Goal: Transaction & Acquisition: Purchase product/service

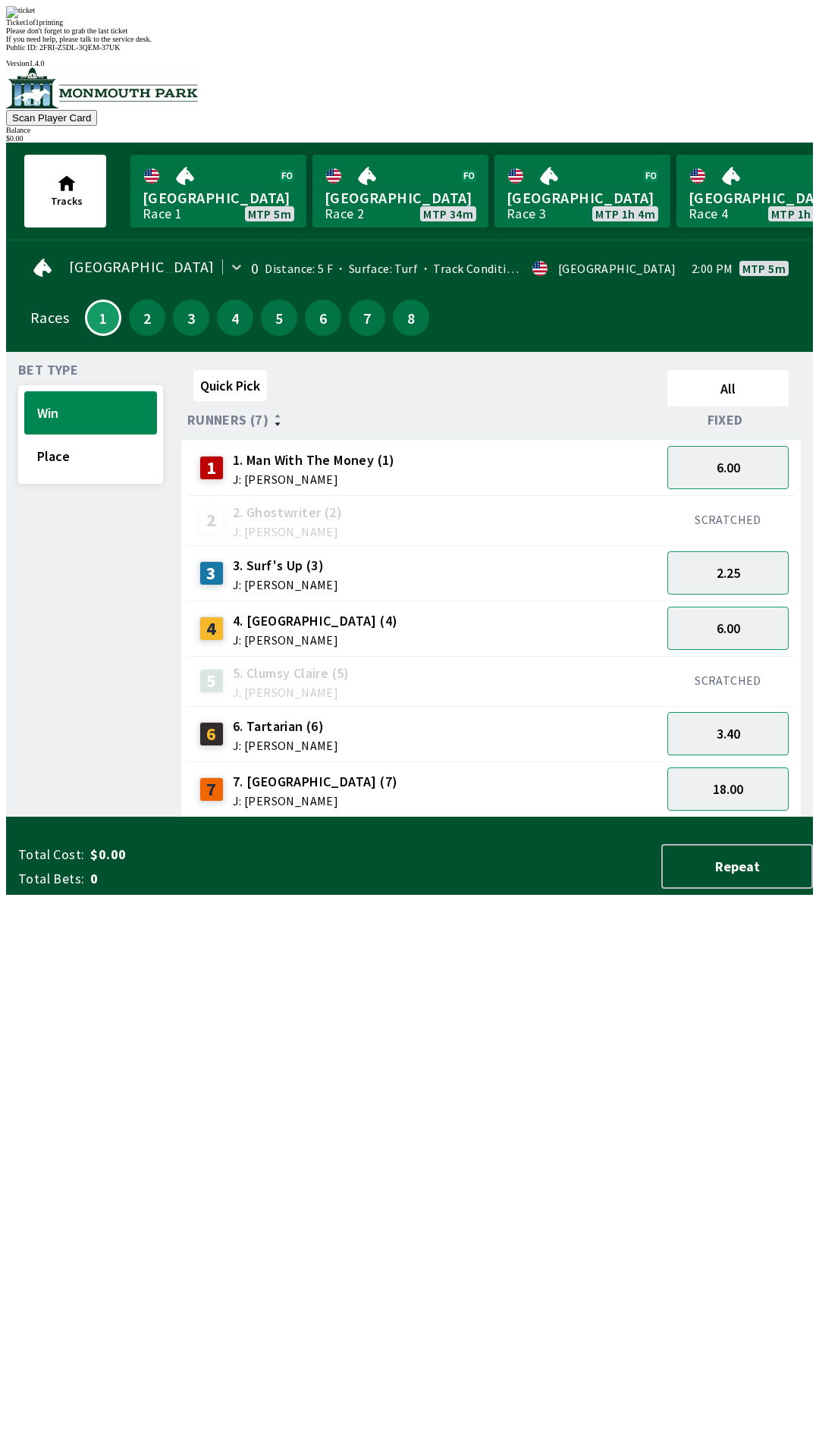
click at [519, 35] on div "Please don't forget to grab the last ticket" at bounding box center [410, 31] width 808 height 9
click at [735, 889] on button "Repeat" at bounding box center [737, 866] width 152 height 45
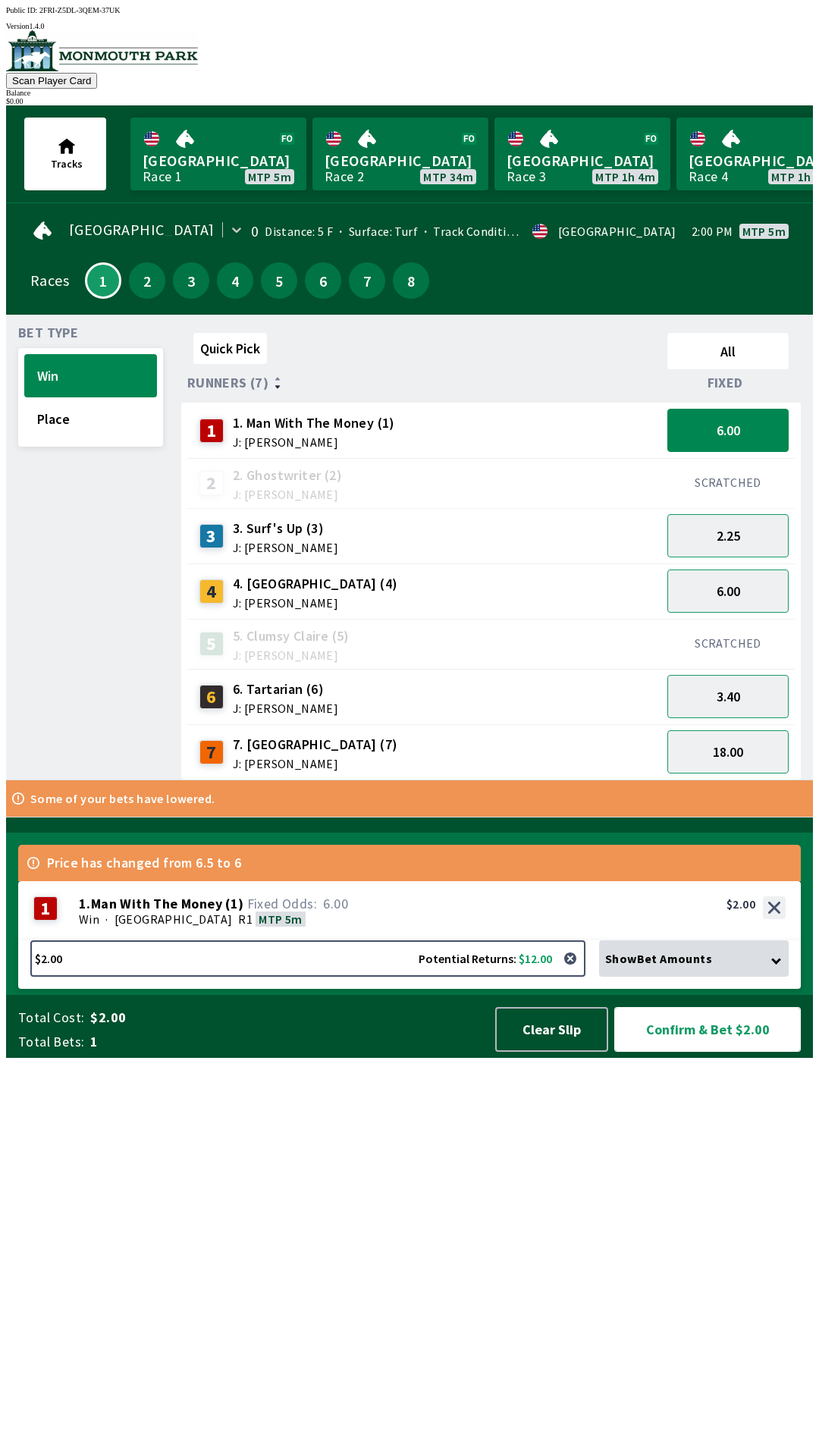
click at [705, 1052] on button "Confirm & Bet $2.00" at bounding box center [708, 1029] width 187 height 45
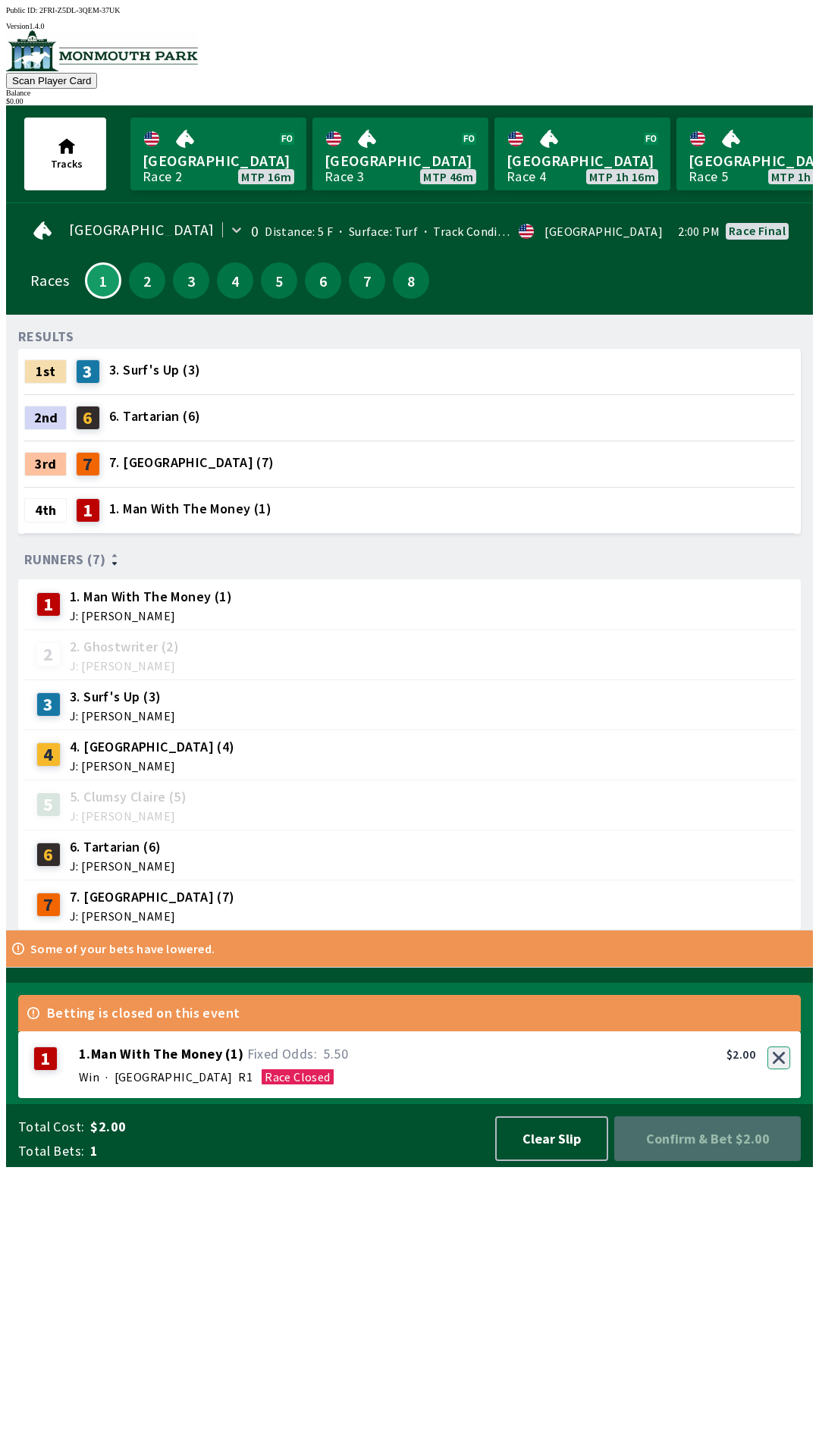
click at [772, 1098] on div "1 1 . Man With The Money ( 1 ) Win · [GEOGRAPHIC_DATA] R1 Race Closed 1. Man Wi…" at bounding box center [410, 1065] width 783 height 67
click at [779, 1069] on button "button" at bounding box center [780, 1058] width 23 height 23
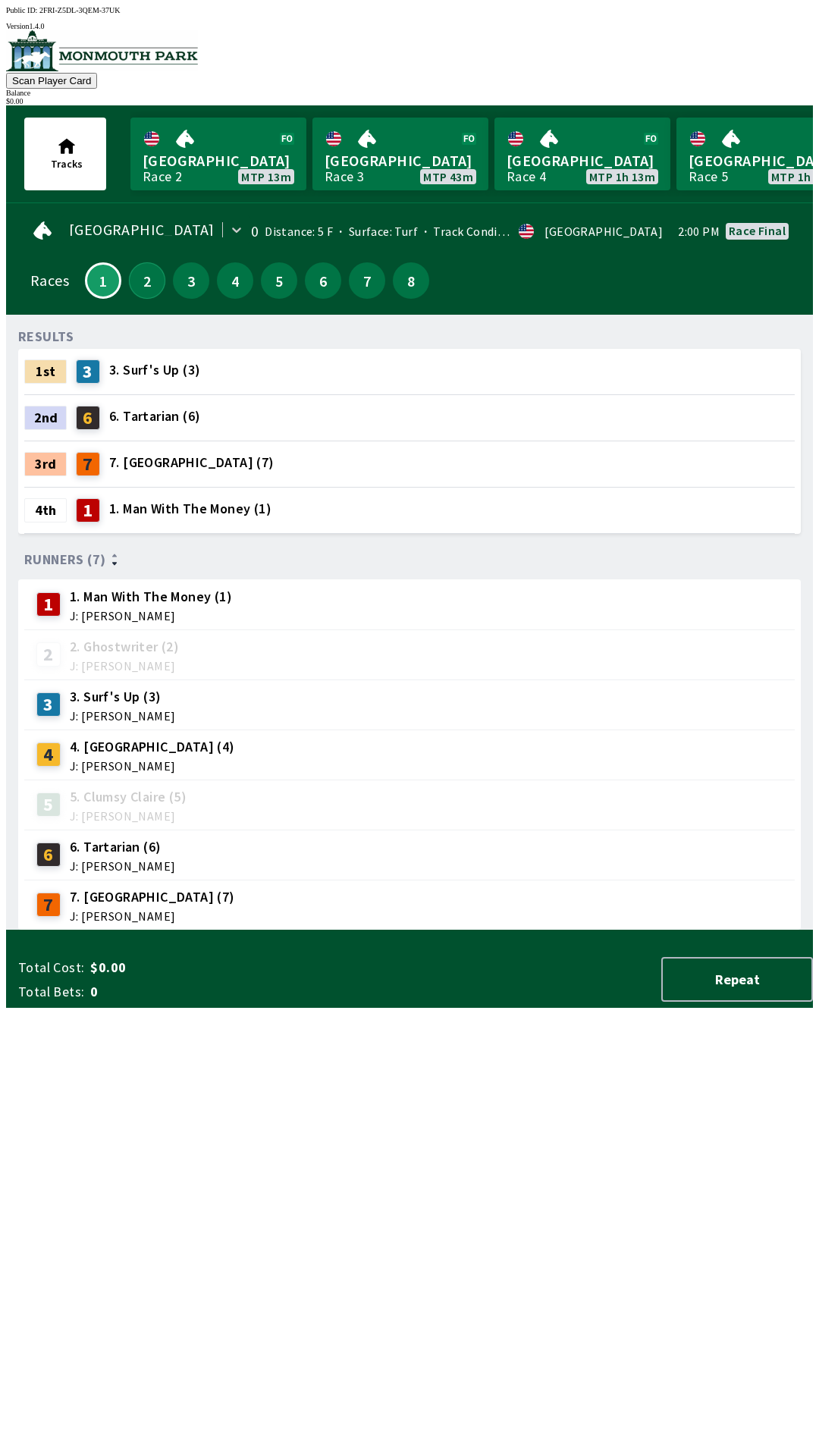
click at [138, 273] on button "2" at bounding box center [147, 281] width 37 height 37
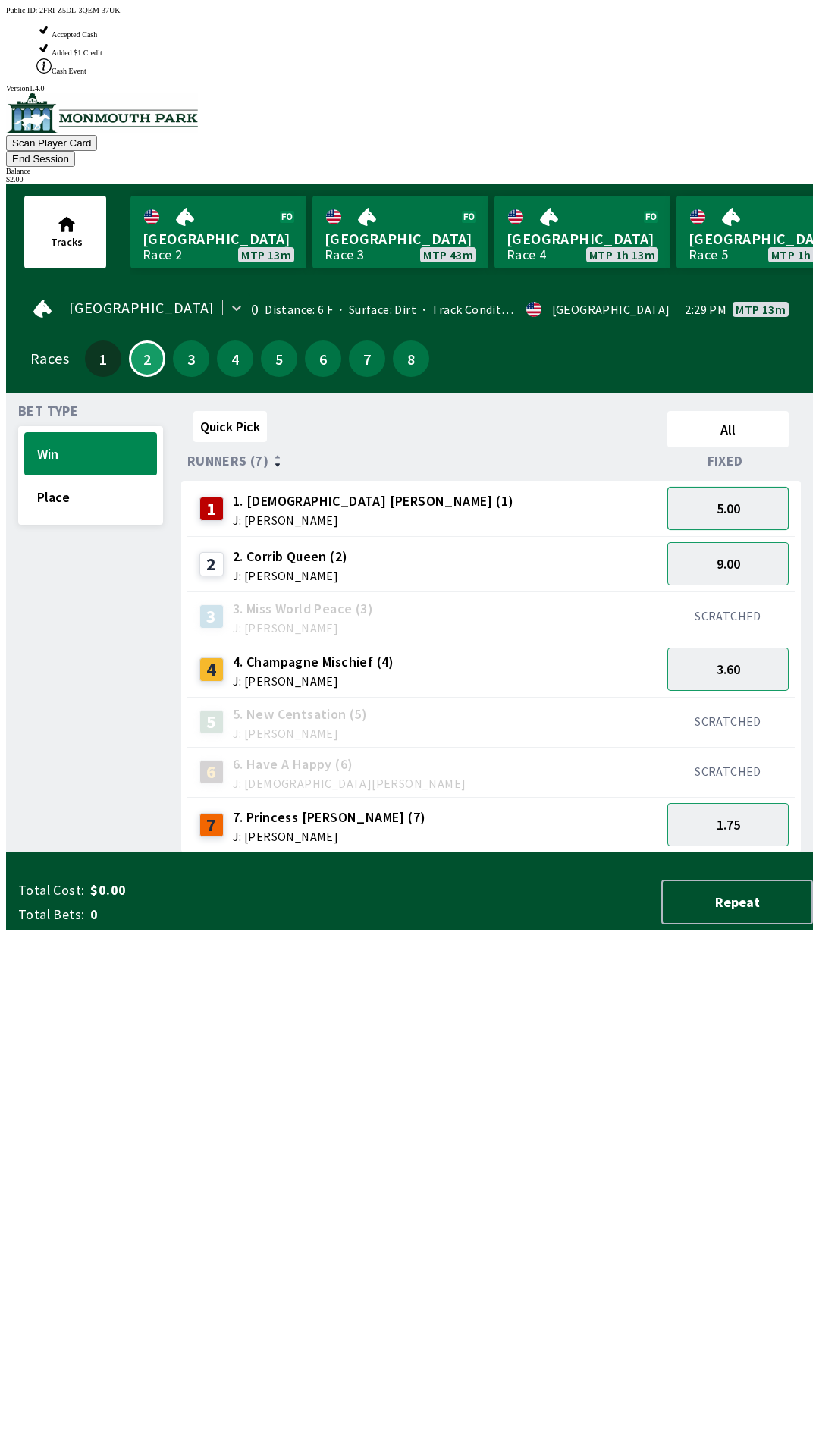
click at [745, 487] on button "5.00" at bounding box center [728, 508] width 122 height 43
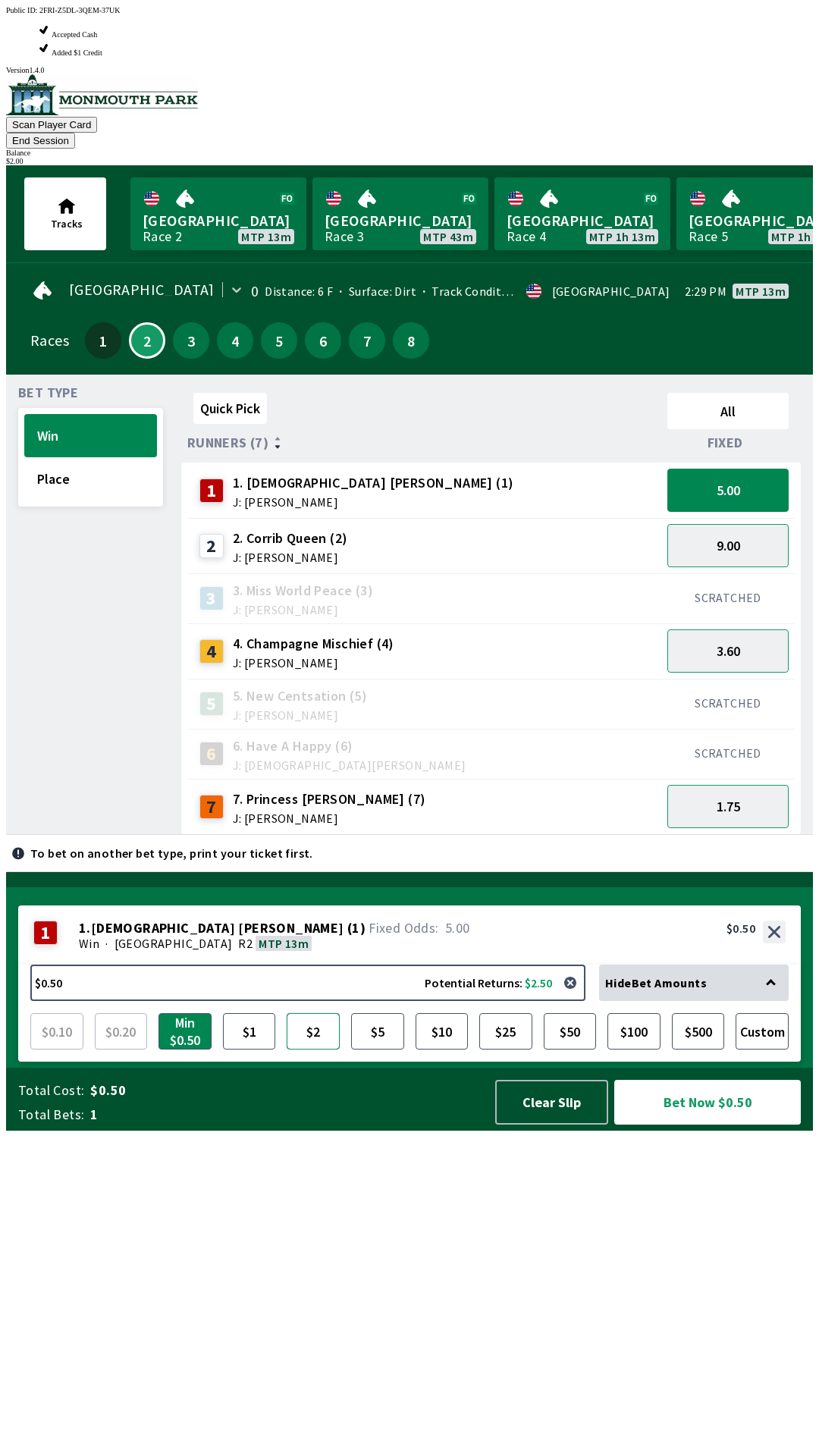
click at [312, 1050] on button "$2" at bounding box center [313, 1031] width 53 height 37
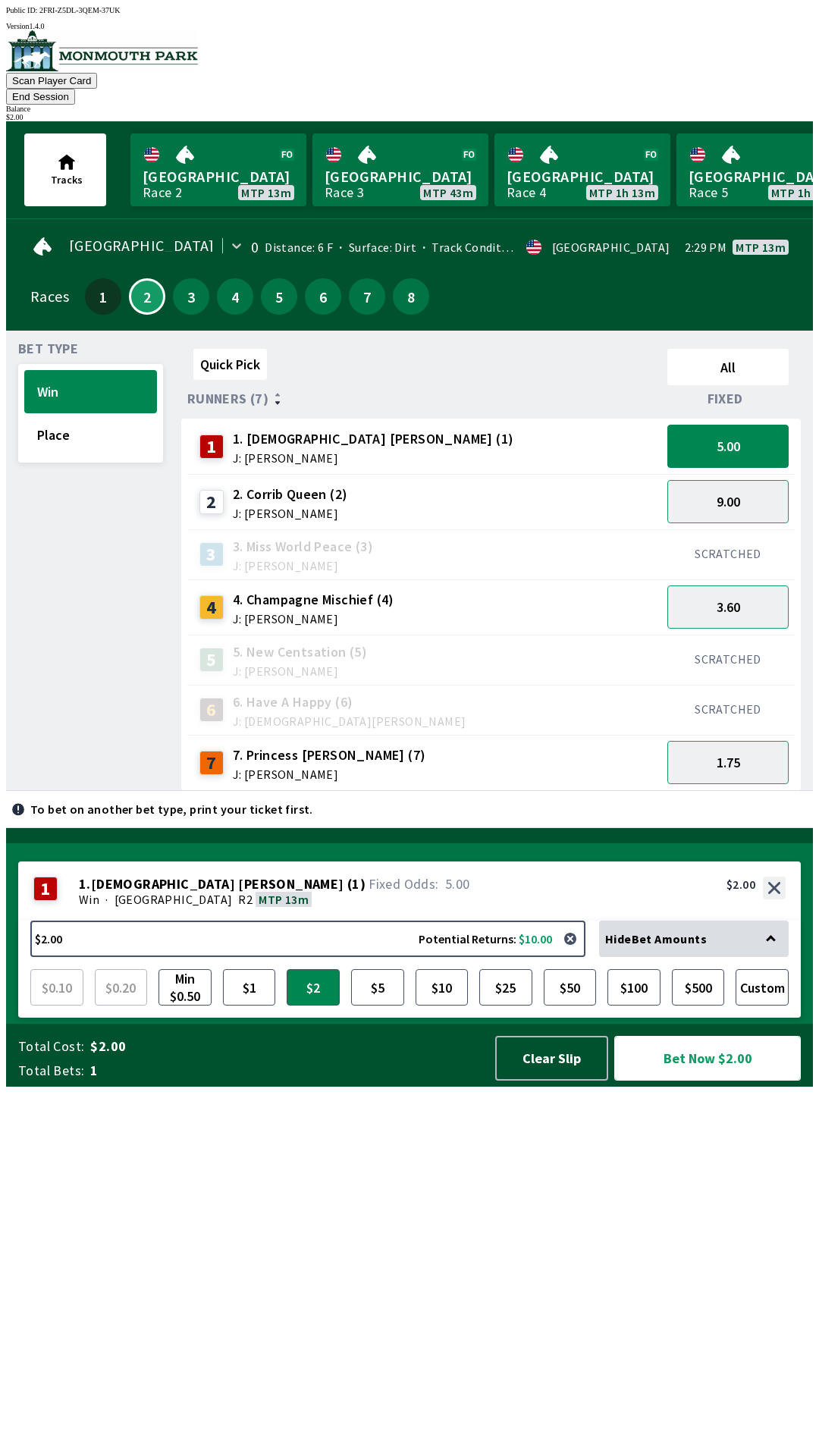
click at [745, 1080] on button "Bet Now $2.00" at bounding box center [708, 1058] width 187 height 45
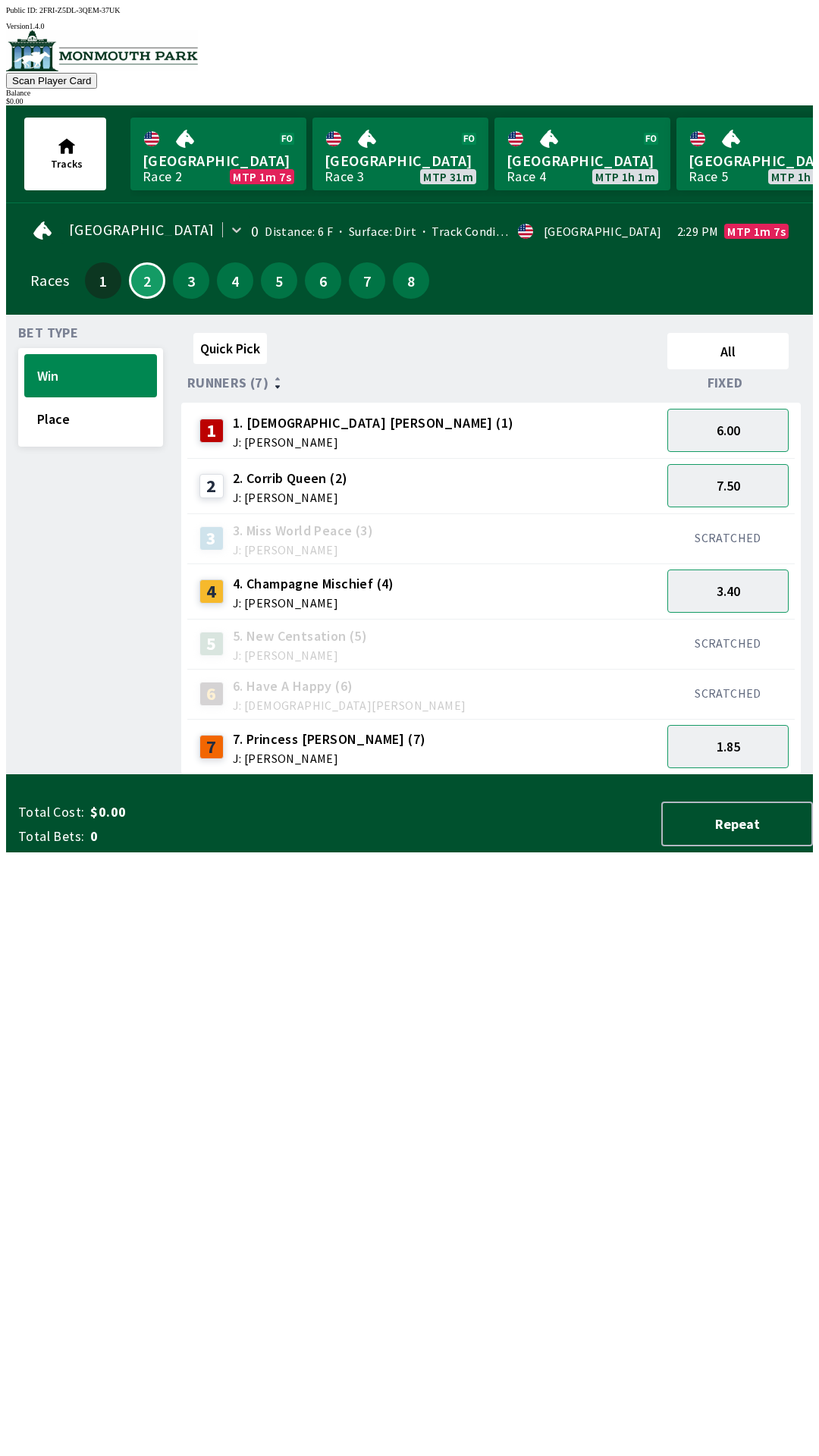
click at [443, 775] on div "Quick Pick All Runners (7) Fixed 1 1. [DEMOGRAPHIC_DATA] [PERSON_NAME] (1) J: […" at bounding box center [497, 551] width 632 height 448
click at [726, 737] on button "1.85" at bounding box center [728, 746] width 122 height 43
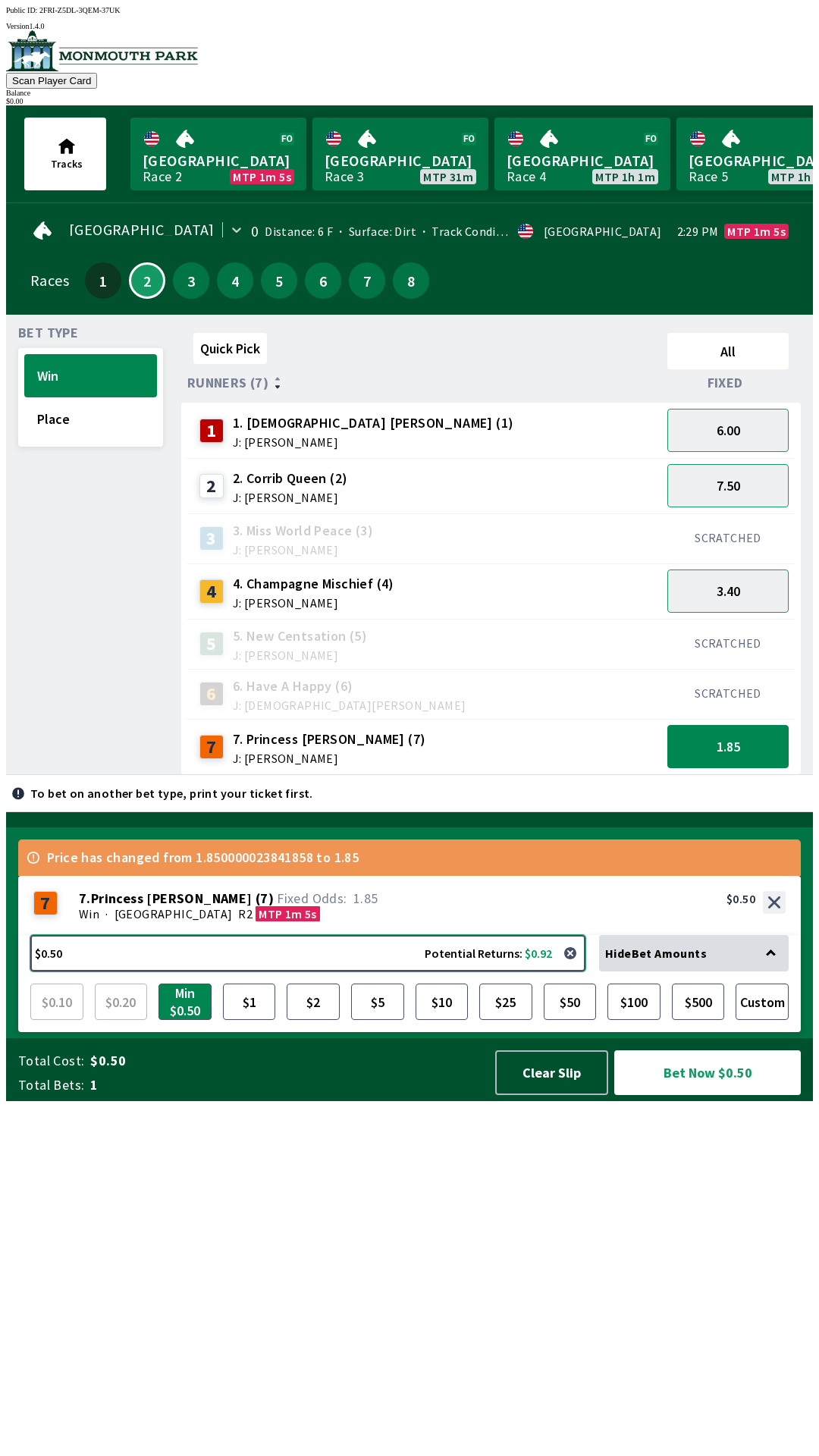
click at [533, 971] on button "$0.50 Potential Returns: $0.92" at bounding box center [308, 953] width 555 height 37
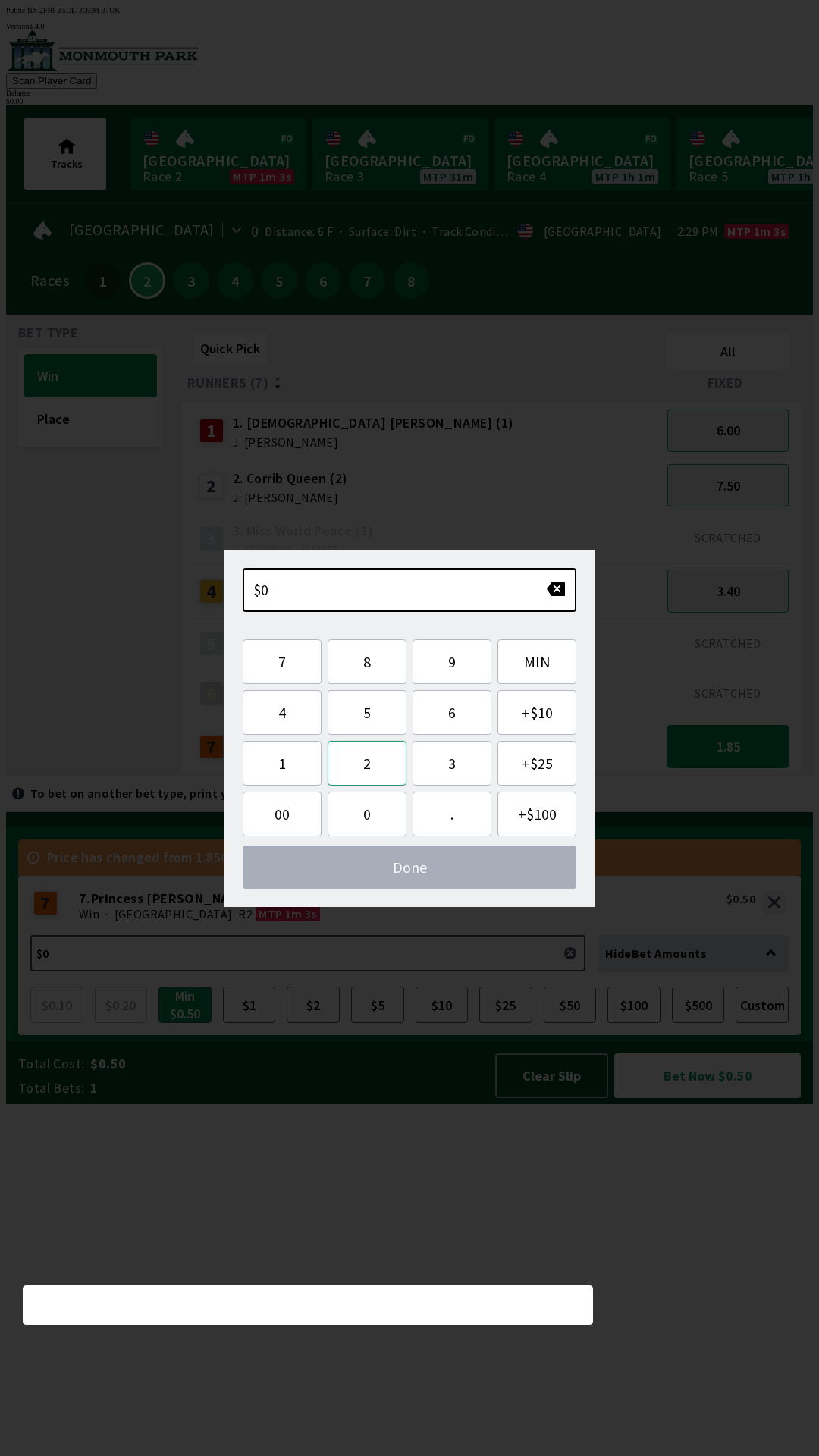
click at [365, 769] on button "2" at bounding box center [367, 763] width 79 height 45
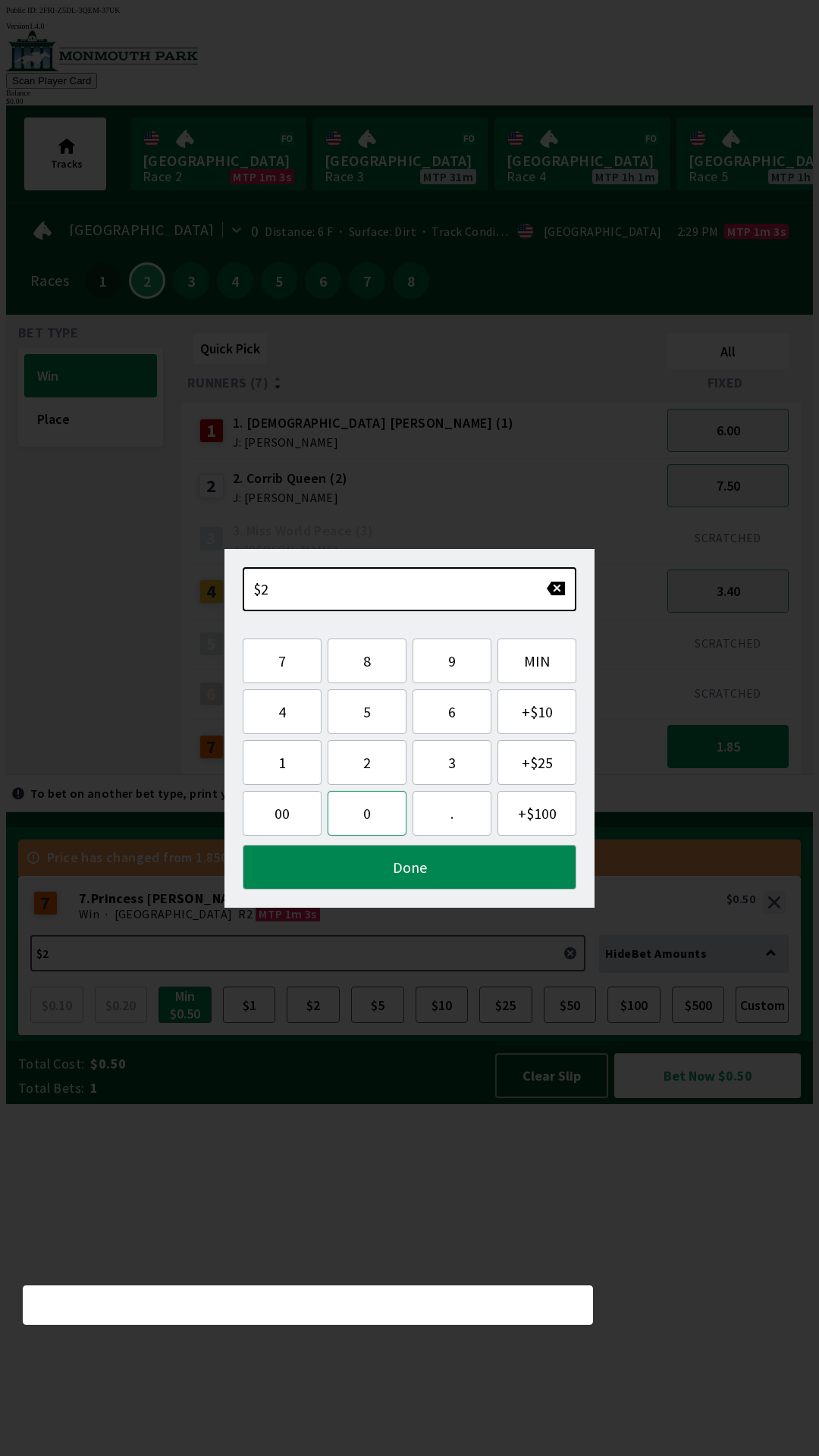
click at [363, 815] on button "0" at bounding box center [367, 812] width 79 height 45
click at [405, 869] on button "Done" at bounding box center [409, 867] width 334 height 45
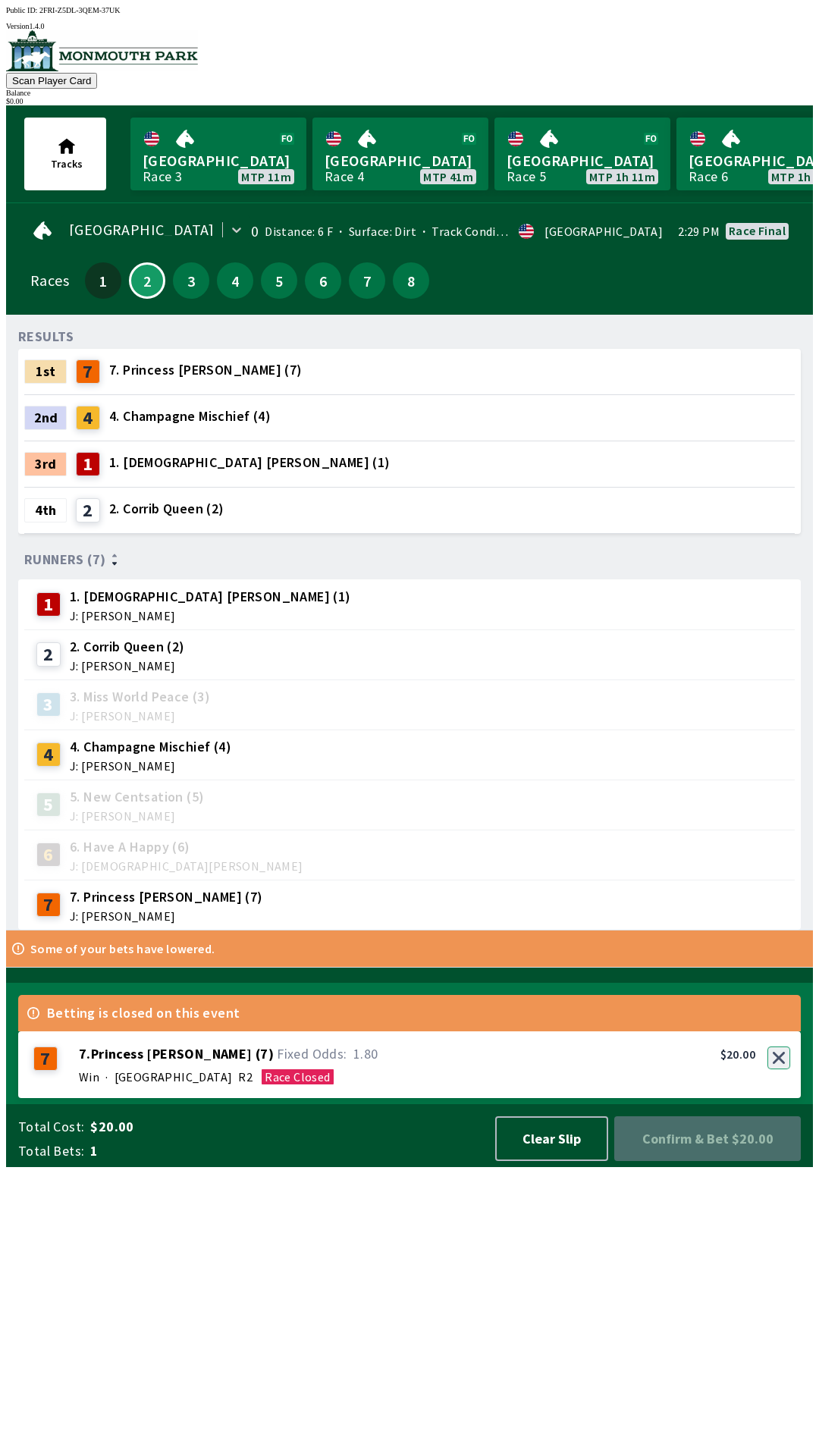
click at [777, 1069] on button "button" at bounding box center [780, 1058] width 23 height 23
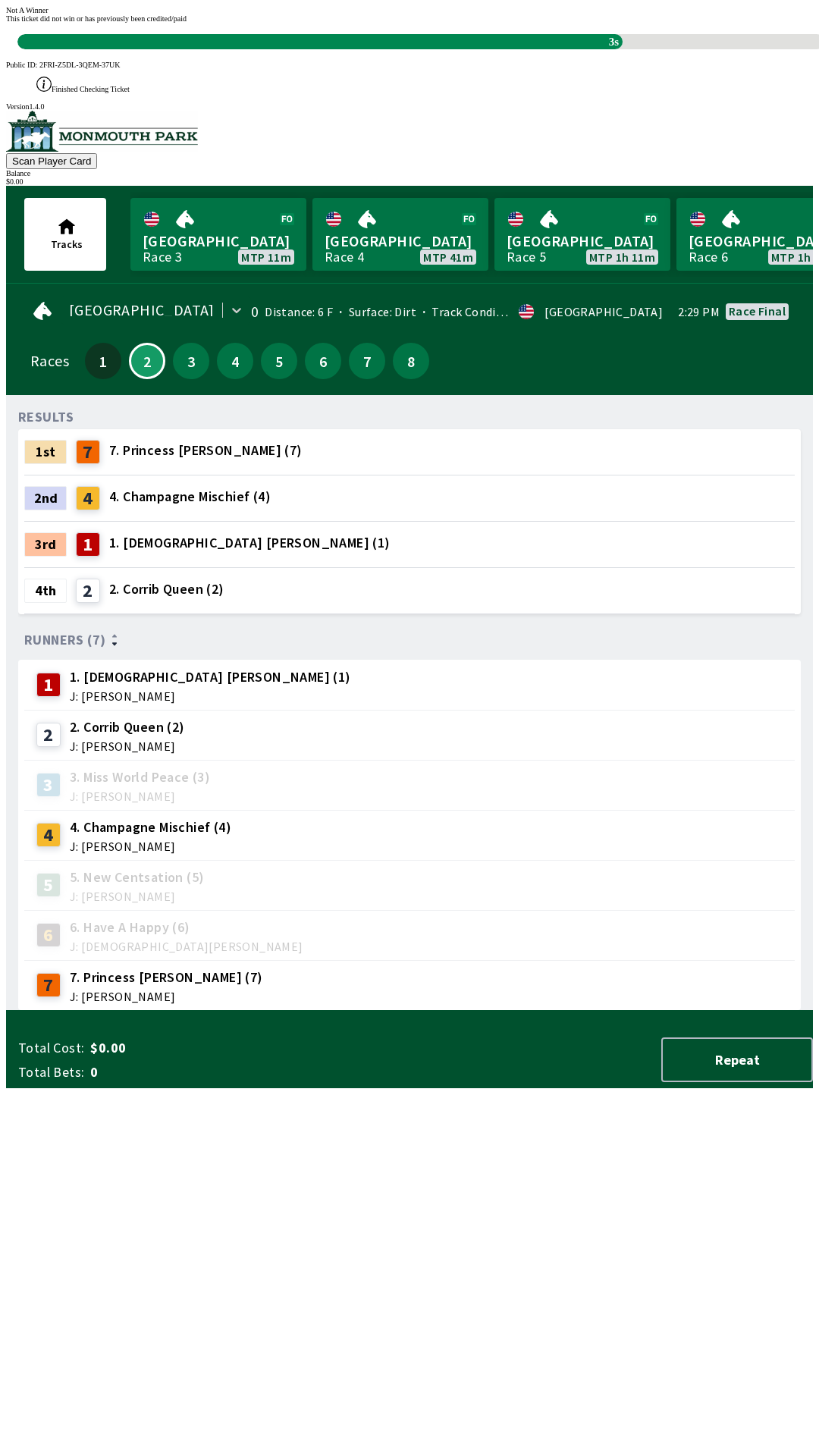
click at [286, 1011] on div "RESULTS 1st 7 7. Princess [PERSON_NAME] (7) 2nd 4 4. Champagne Mischief (4) 3rd…" at bounding box center [416, 708] width 795 height 603
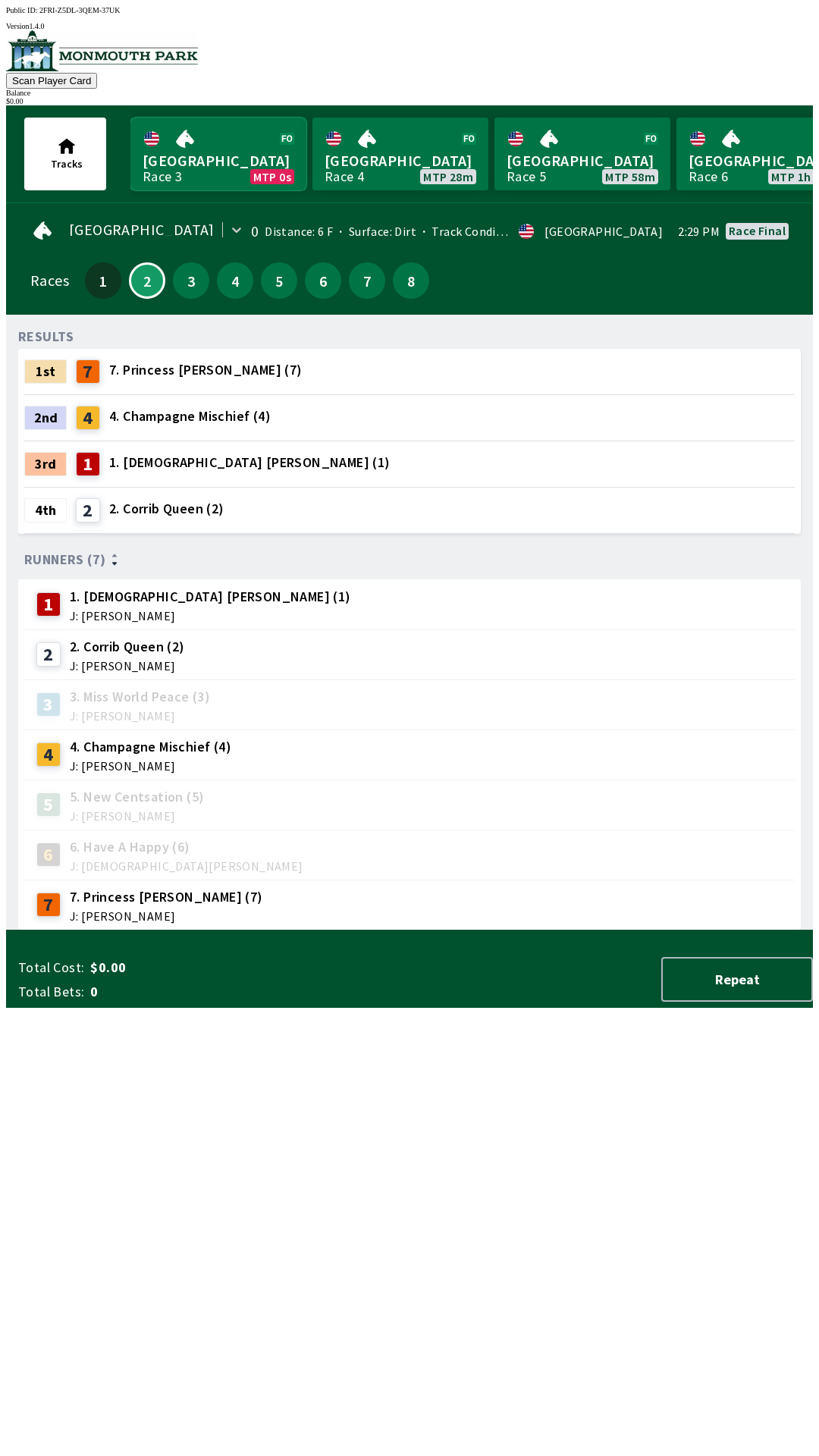
click at [207, 136] on link "Monmouth Park Race 3 MTP 0s" at bounding box center [218, 153] width 176 height 73
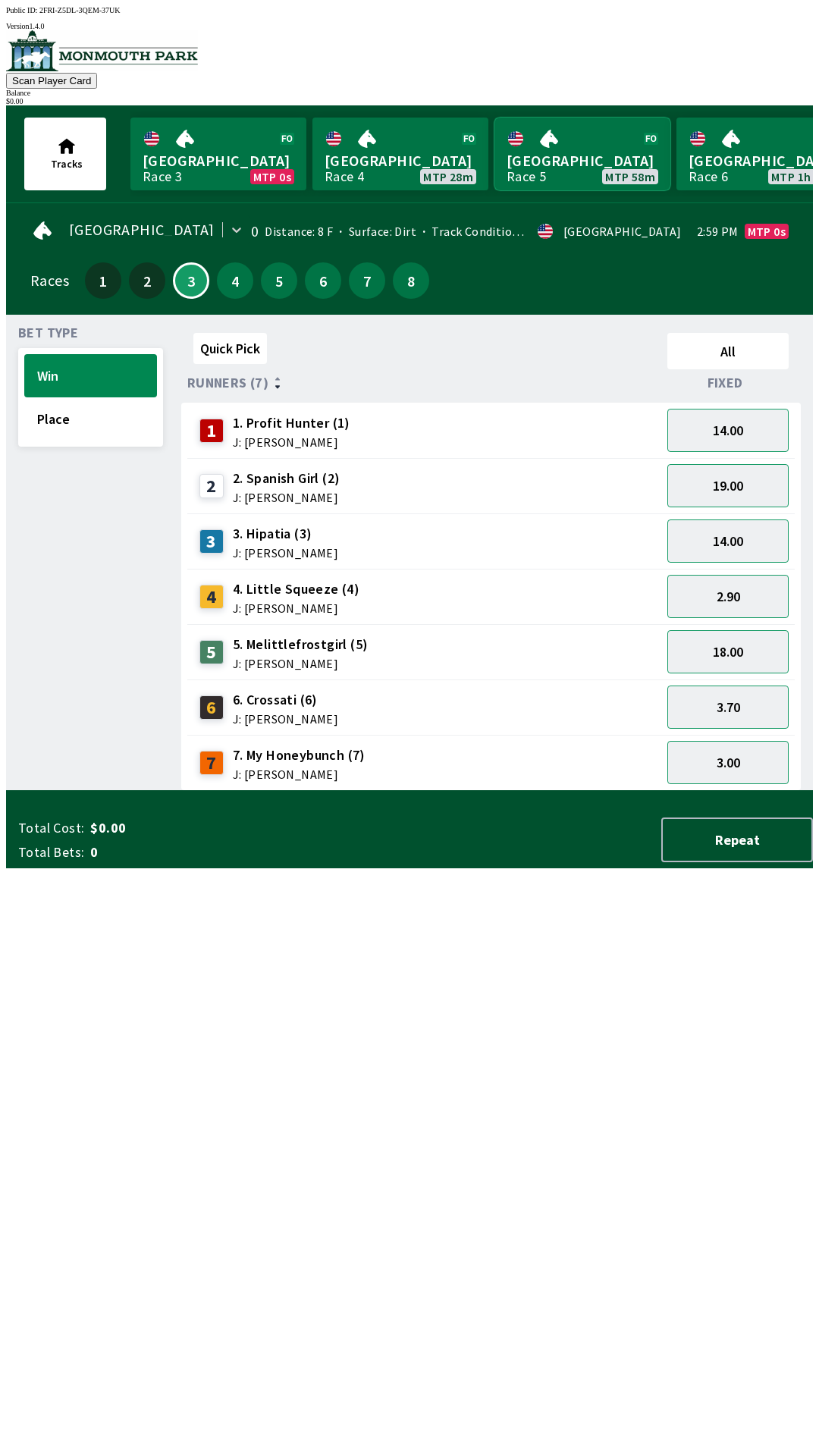
click at [529, 151] on link "Monmouth Park Race 5 MTP 58m" at bounding box center [582, 153] width 176 height 73
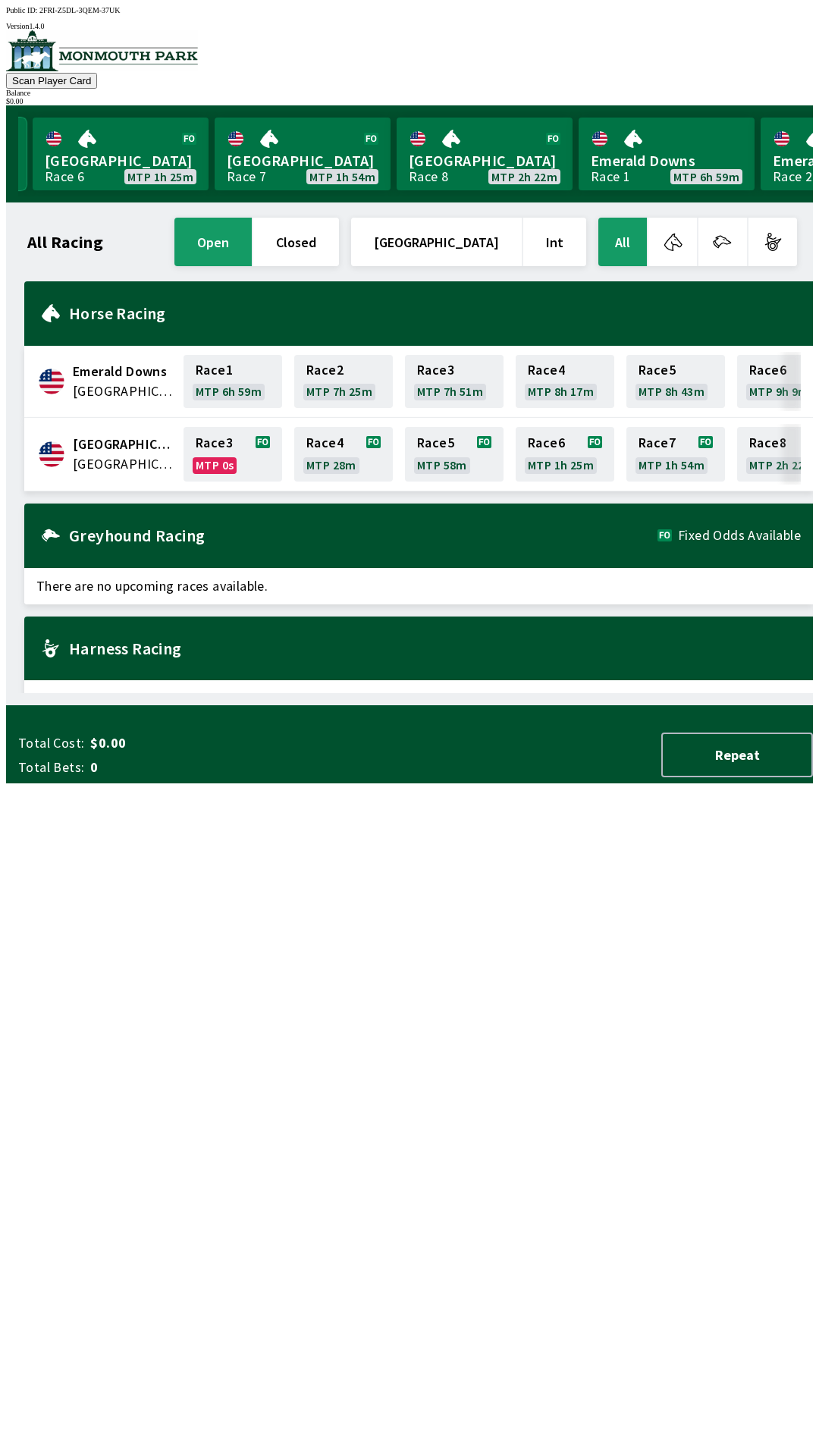
scroll to position [0, 569]
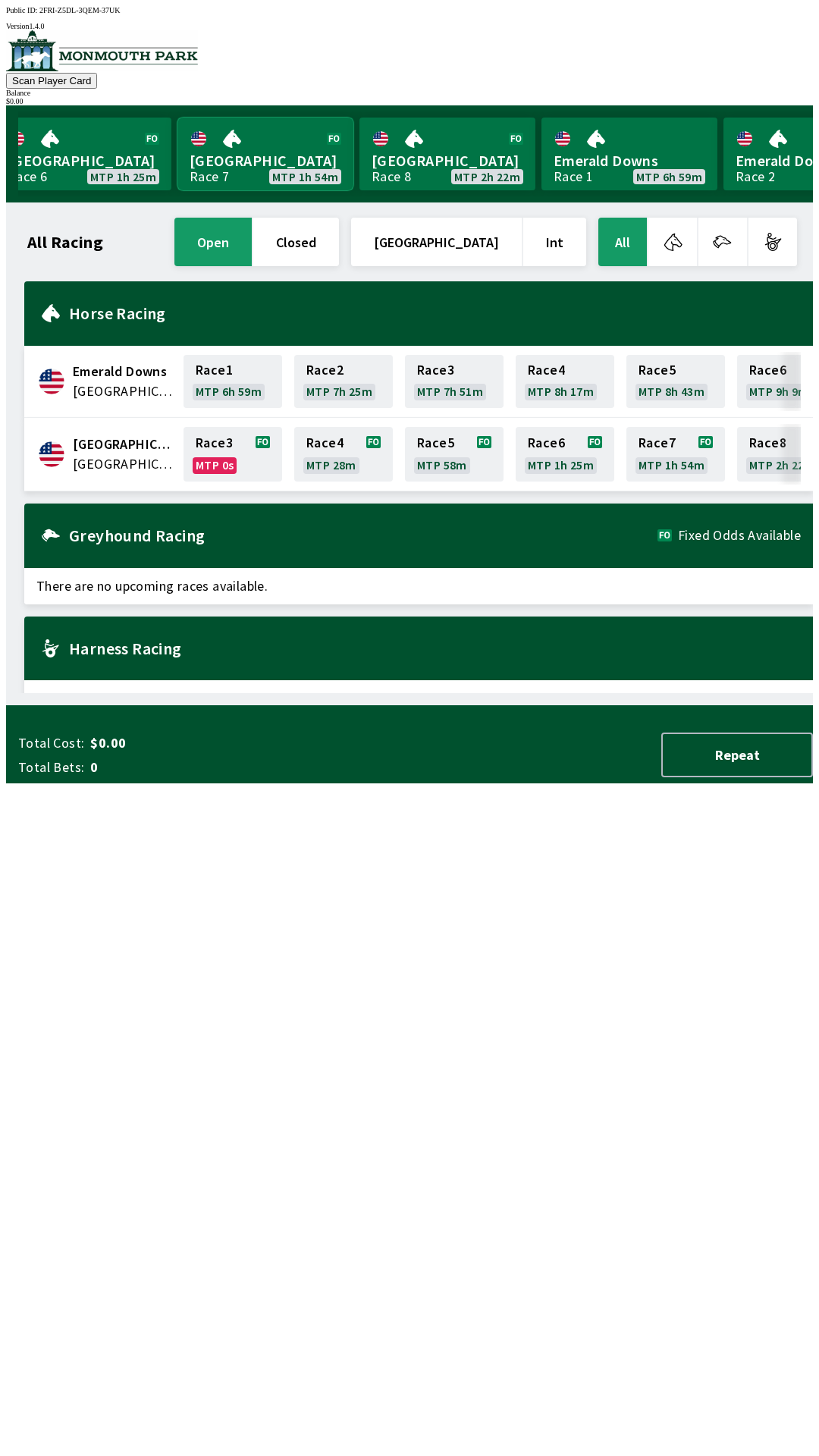
click at [259, 141] on link "[GEOGRAPHIC_DATA] Race 7 MTP 1h 54m" at bounding box center [265, 153] width 176 height 73
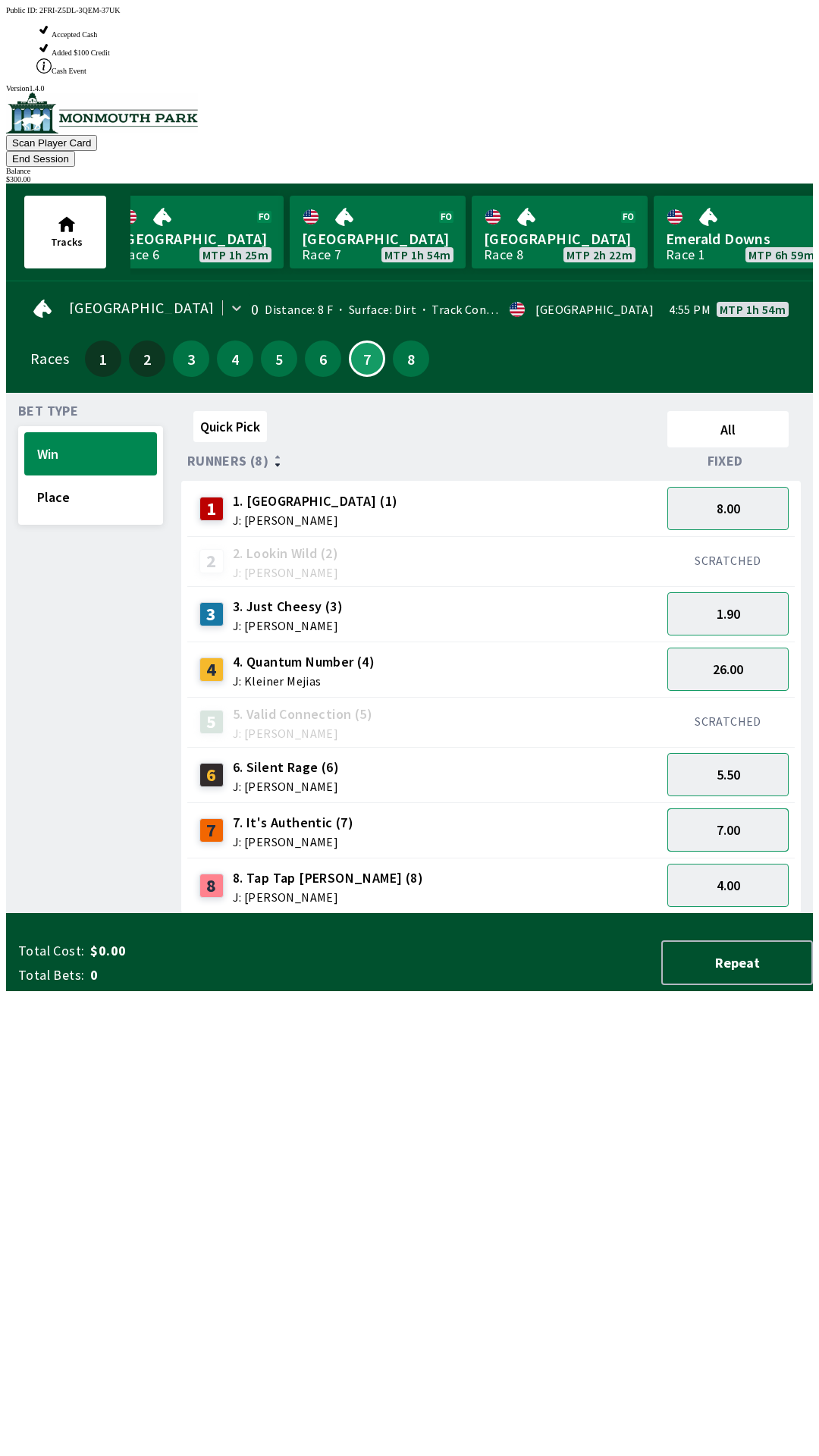
click at [736, 808] on button "7.00" at bounding box center [728, 829] width 122 height 43
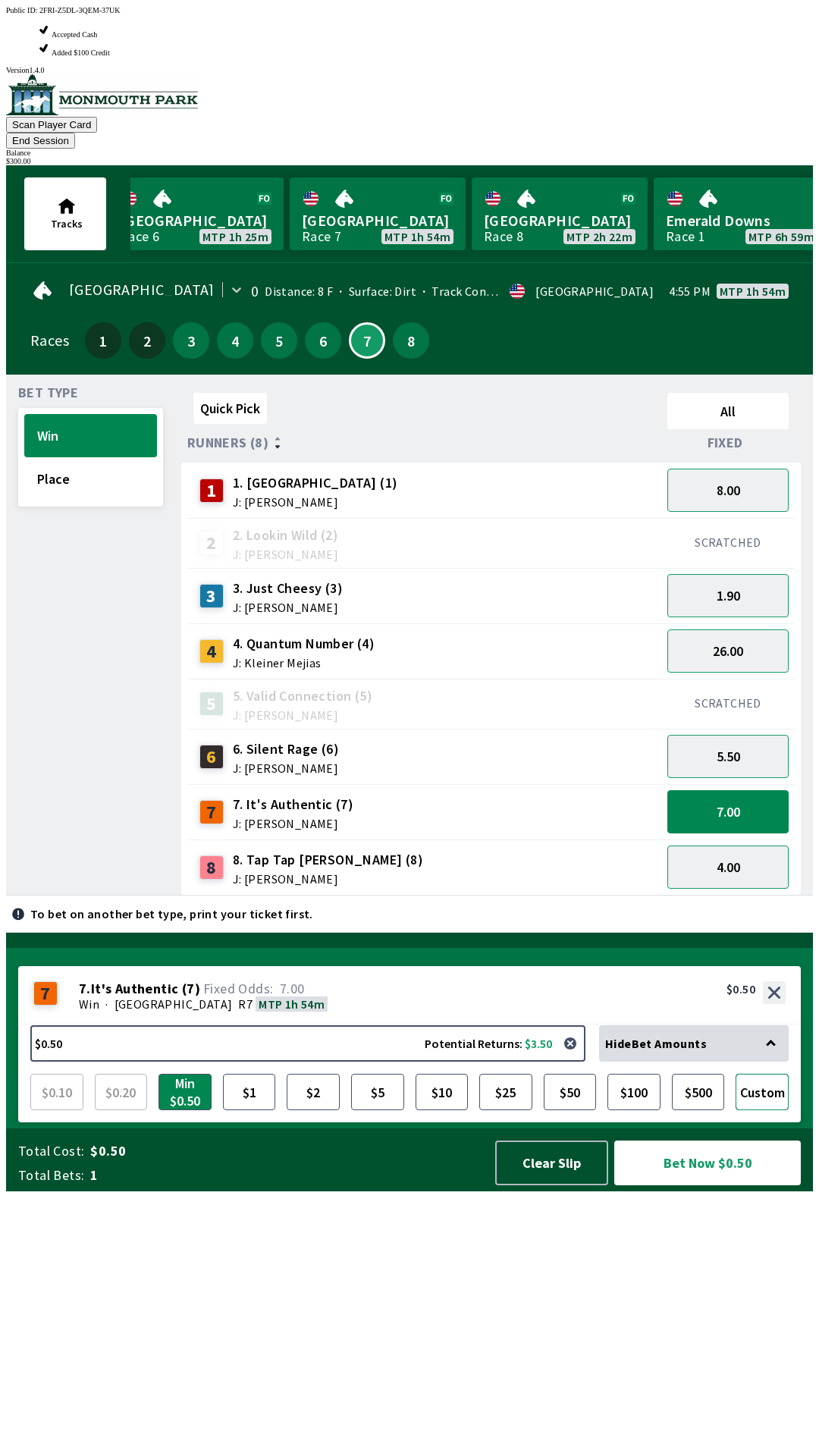
click at [768, 1110] on button "Custom" at bounding box center [762, 1092] width 53 height 37
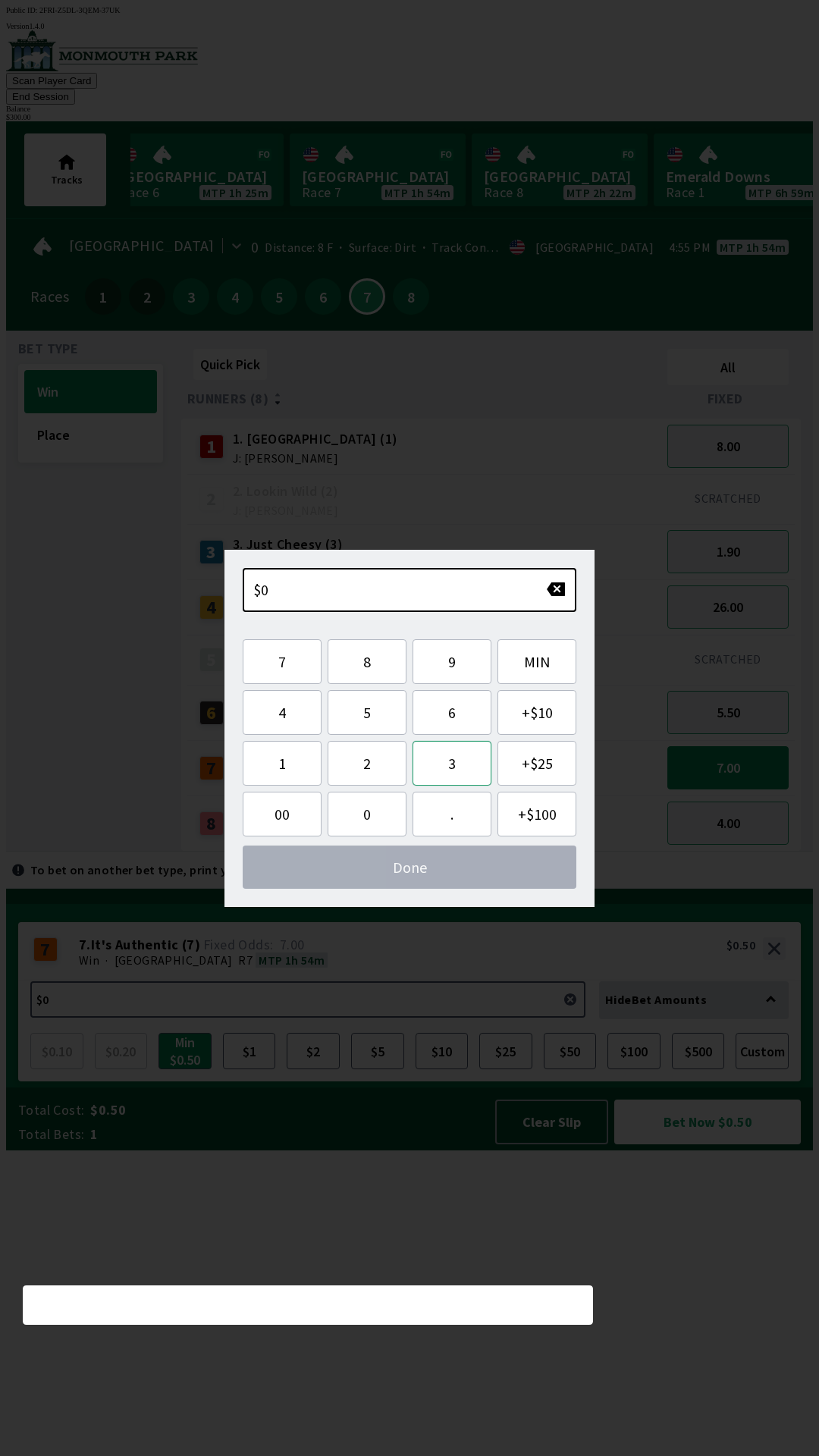
click at [455, 756] on button "3" at bounding box center [452, 763] width 79 height 45
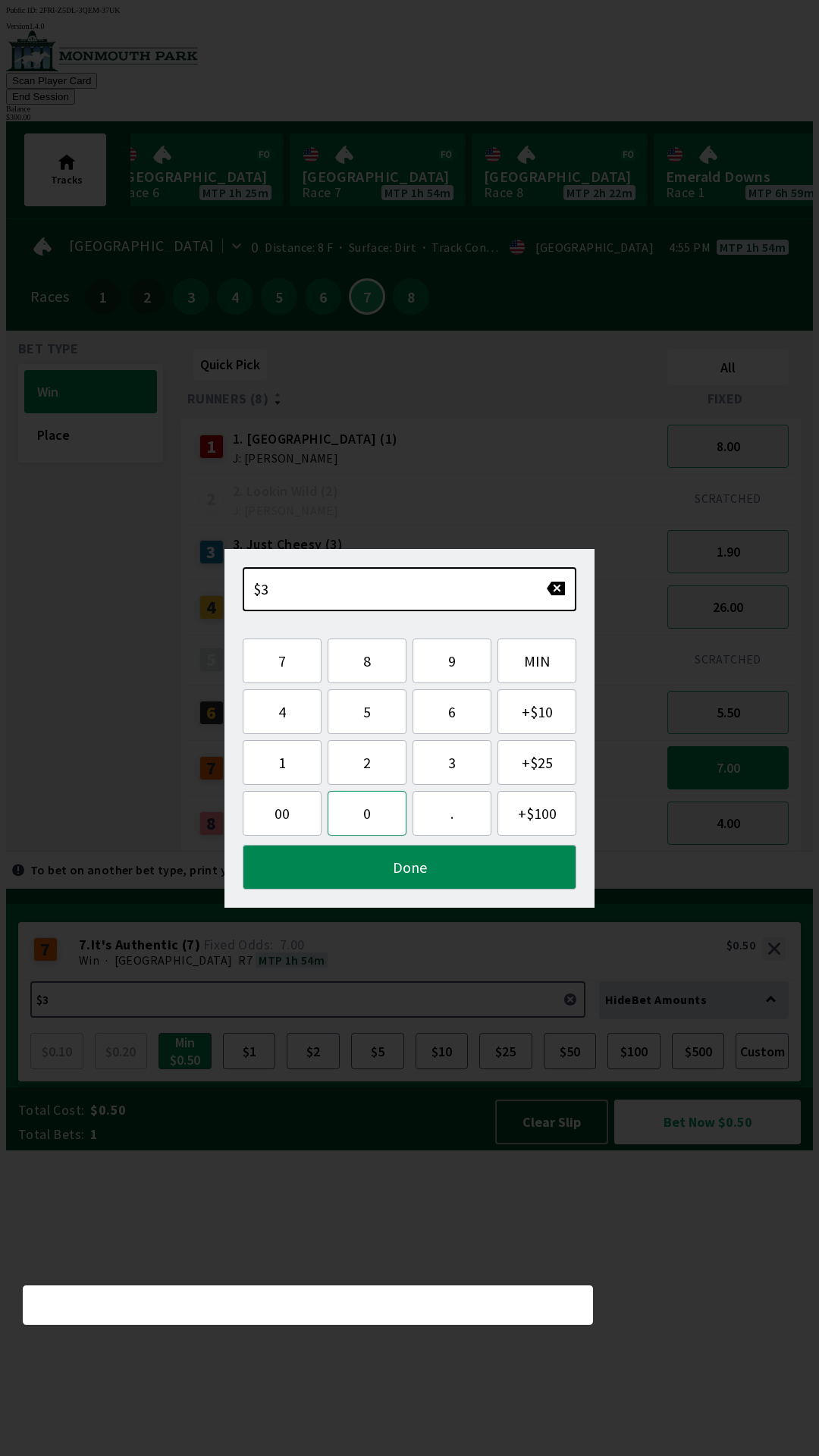
click at [384, 819] on button "0" at bounding box center [367, 812] width 79 height 45
click at [371, 817] on button "0" at bounding box center [367, 812] width 79 height 45
click at [445, 806] on button "." at bounding box center [452, 812] width 79 height 45
click at [399, 875] on button "Done" at bounding box center [409, 867] width 334 height 45
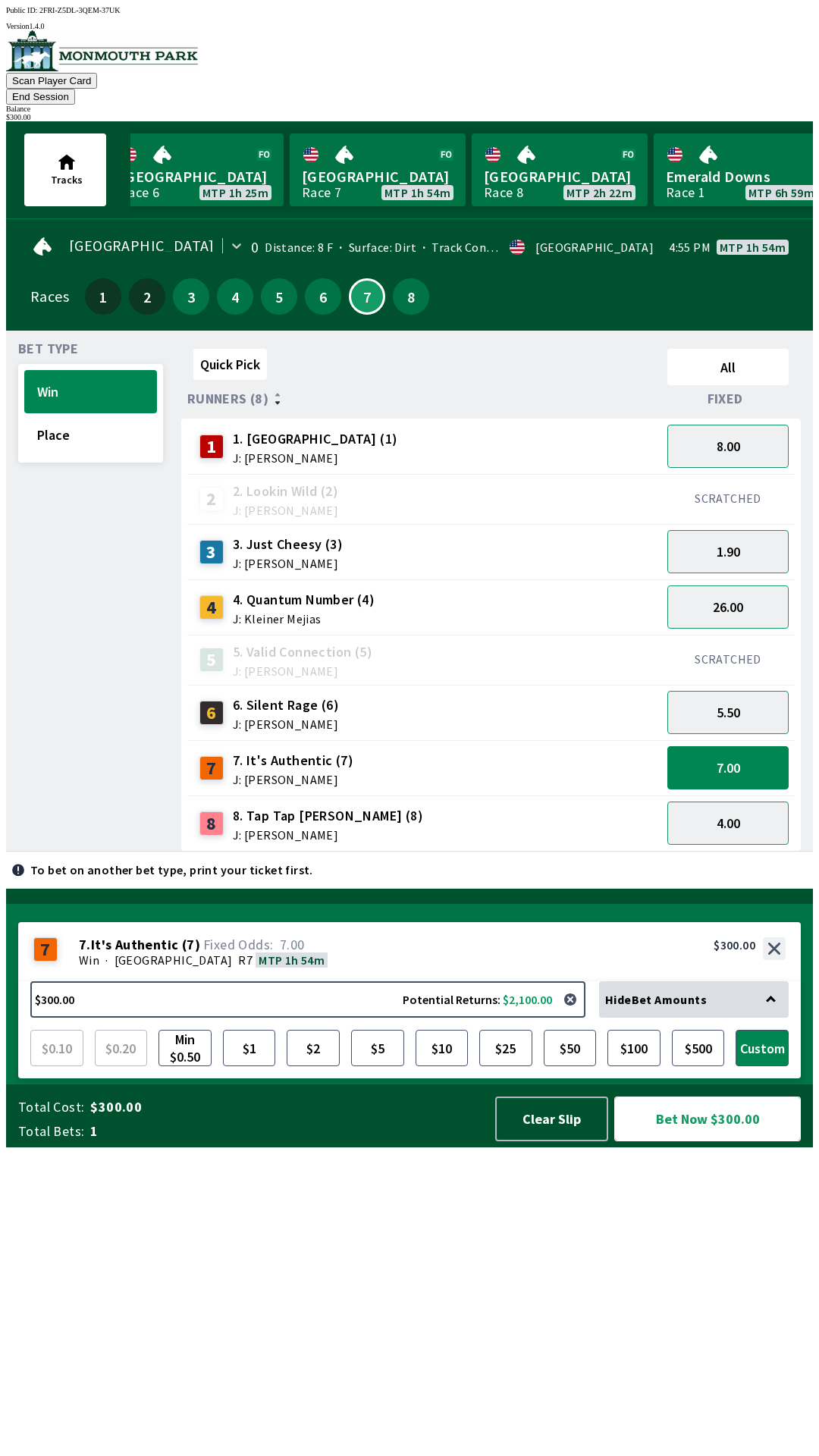
click at [700, 1141] on button "Bet Now $300.00" at bounding box center [708, 1118] width 187 height 45
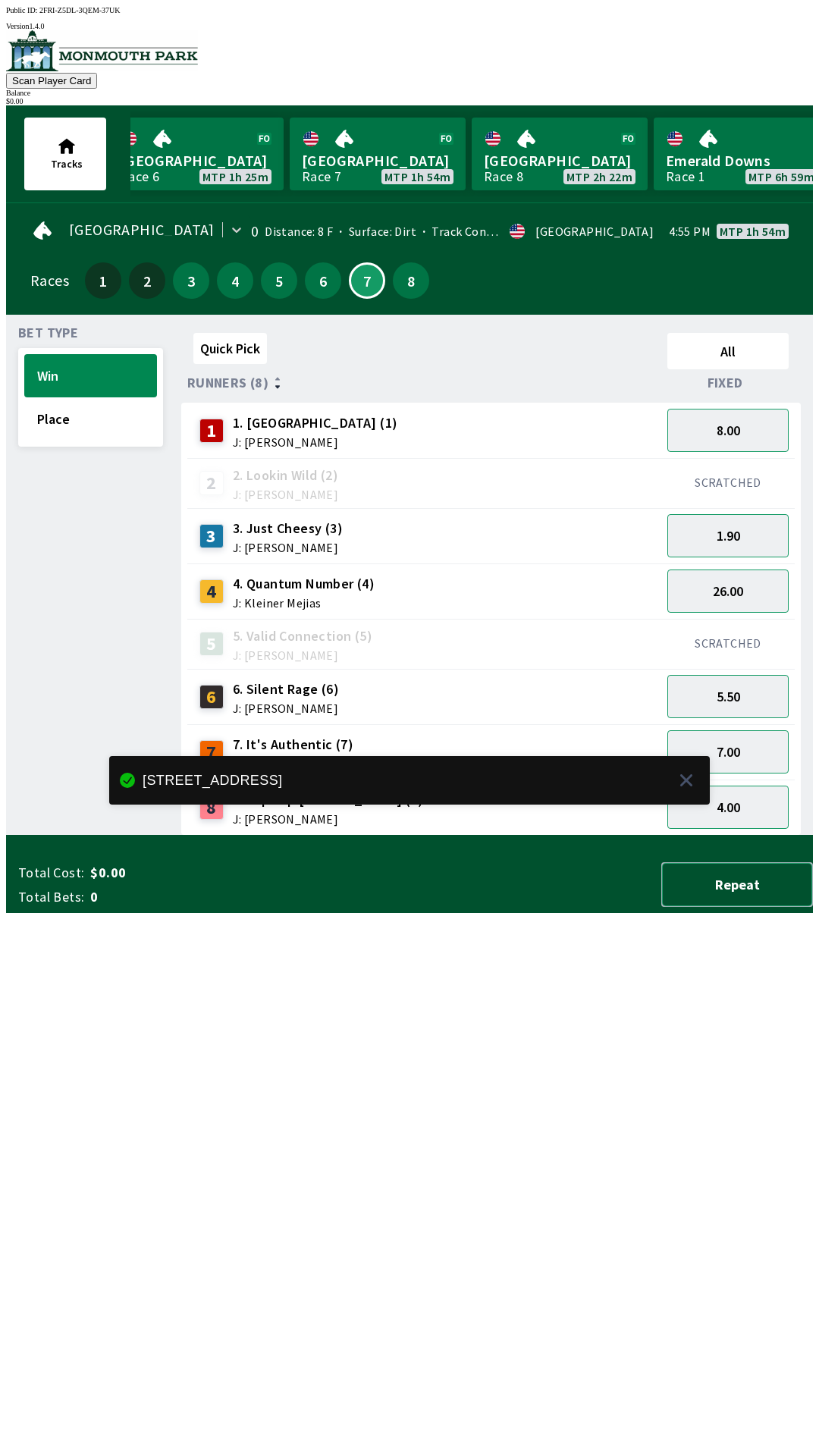
click at [708, 907] on button "Repeat" at bounding box center [737, 884] width 152 height 45
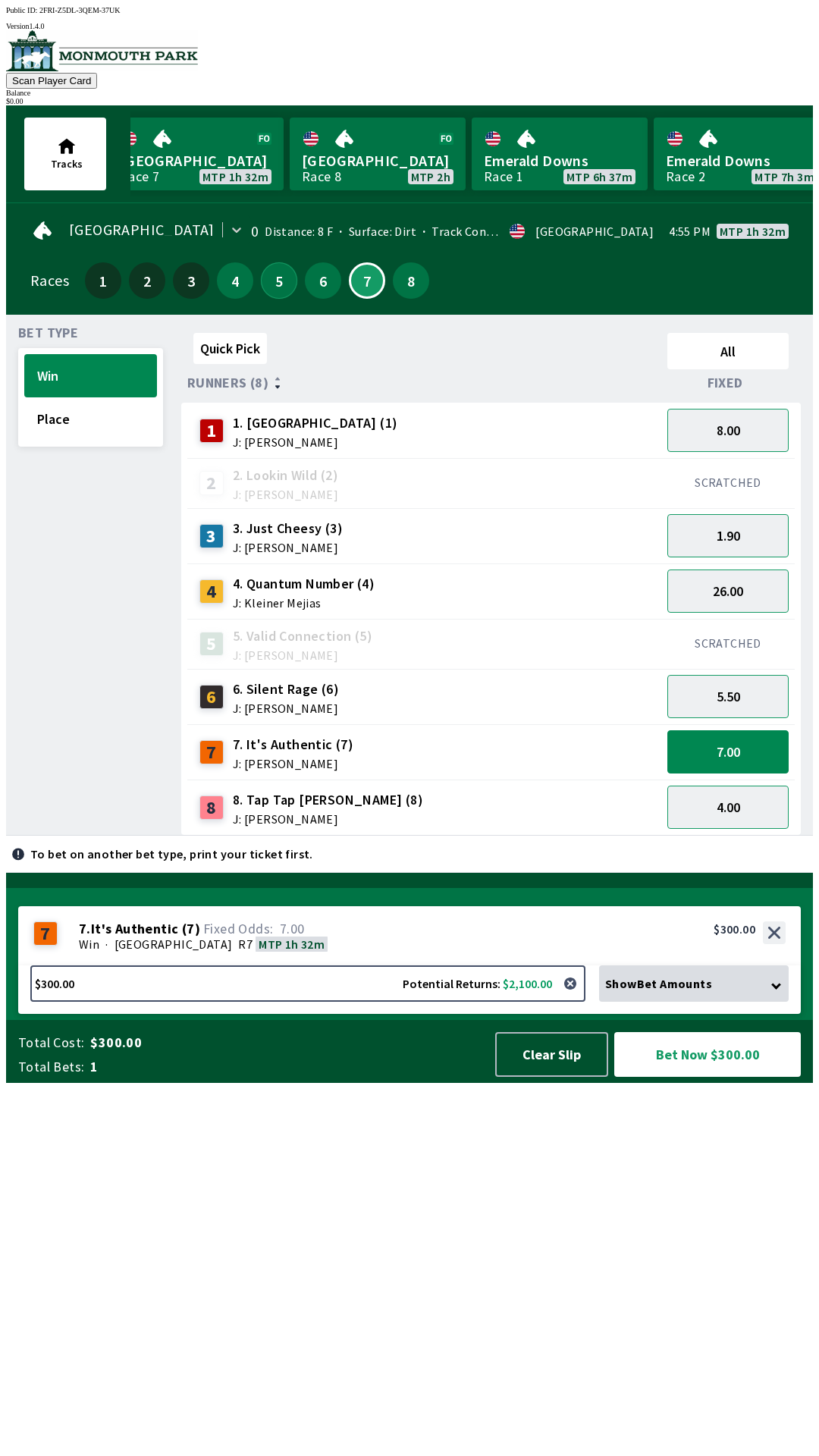
click at [272, 283] on button "5" at bounding box center [279, 281] width 37 height 37
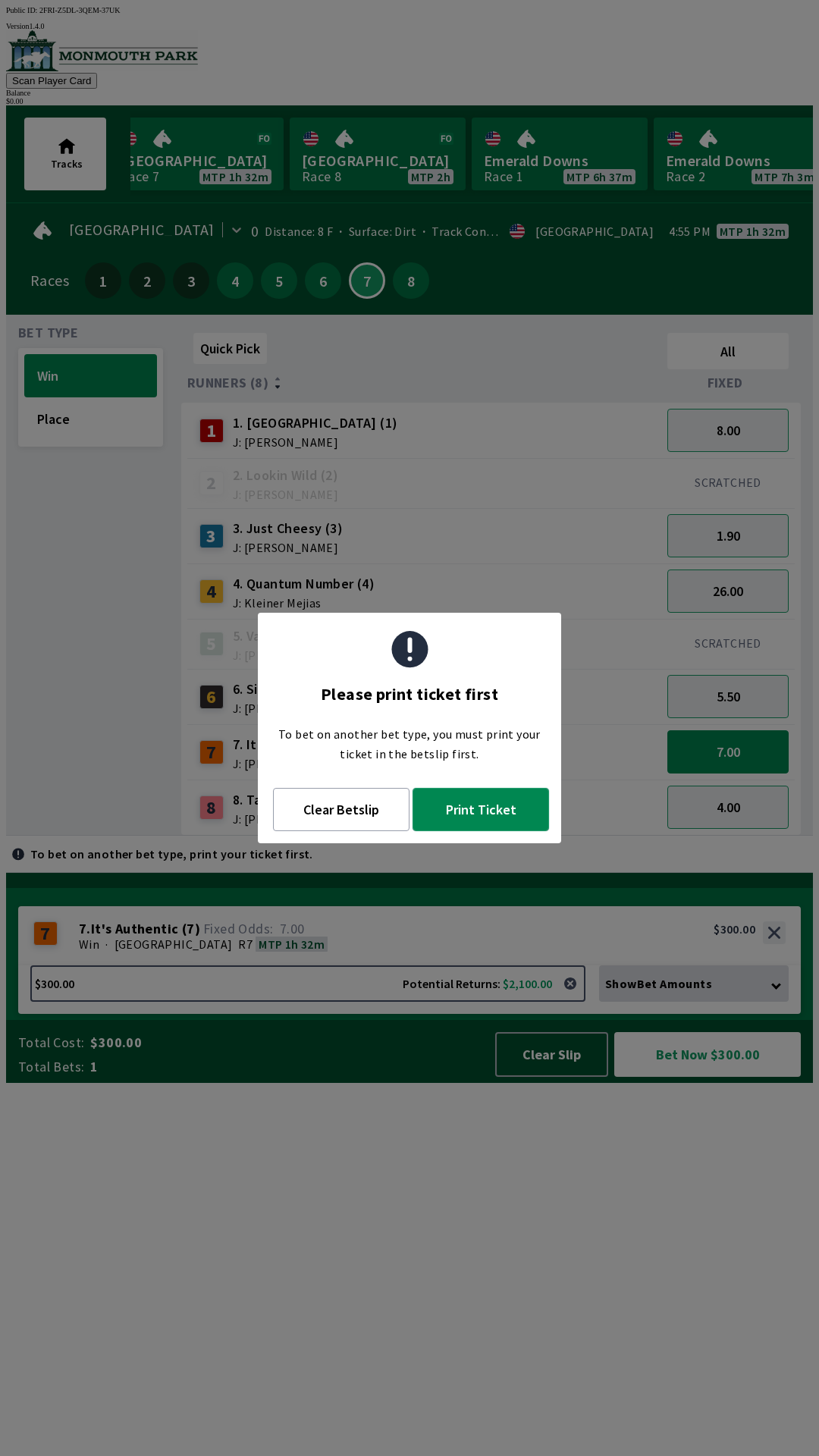
click at [494, 809] on button "Print Ticket" at bounding box center [481, 809] width 137 height 43
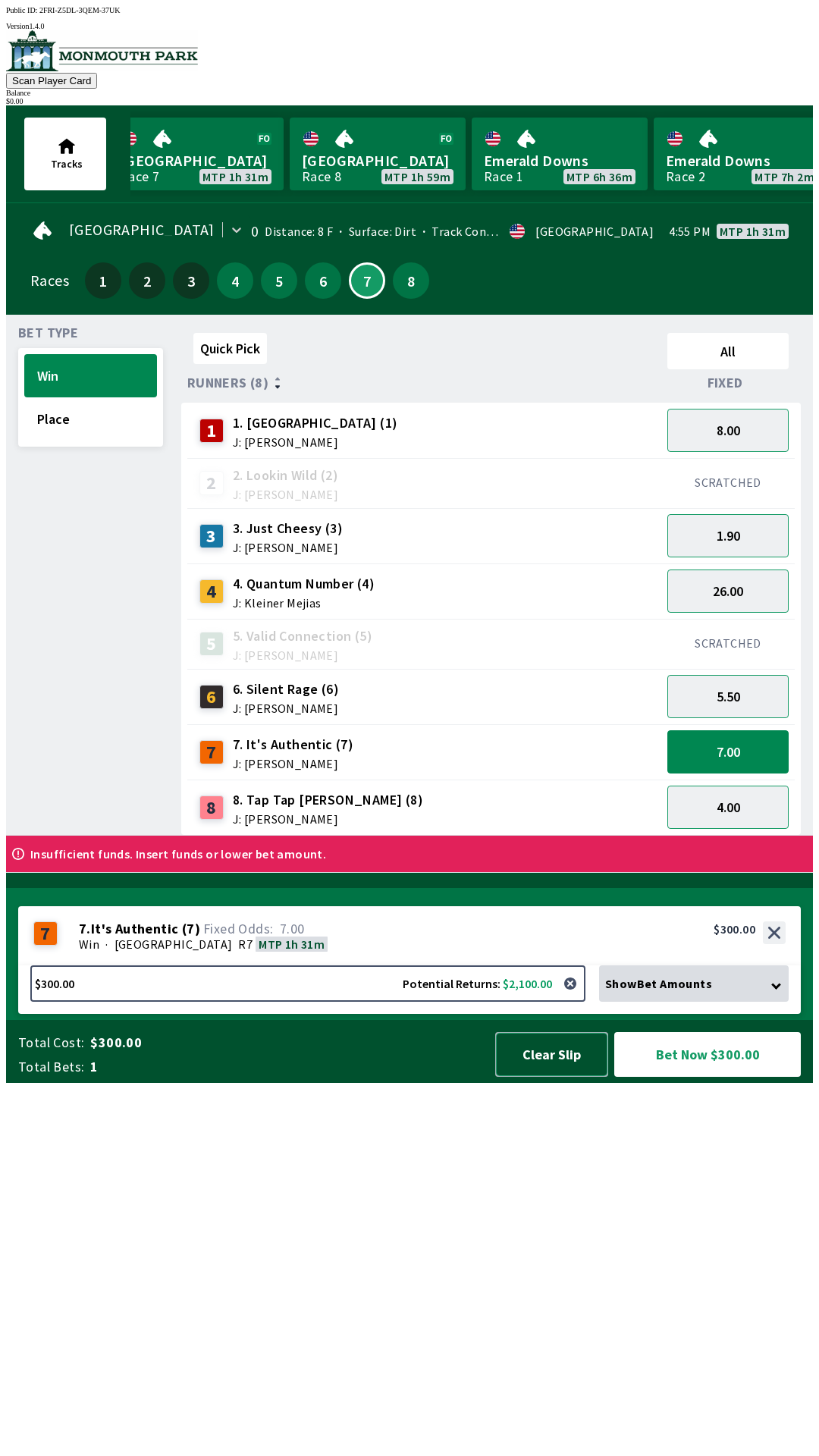
click at [549, 1077] on button "Clear Slip" at bounding box center [552, 1054] width 113 height 45
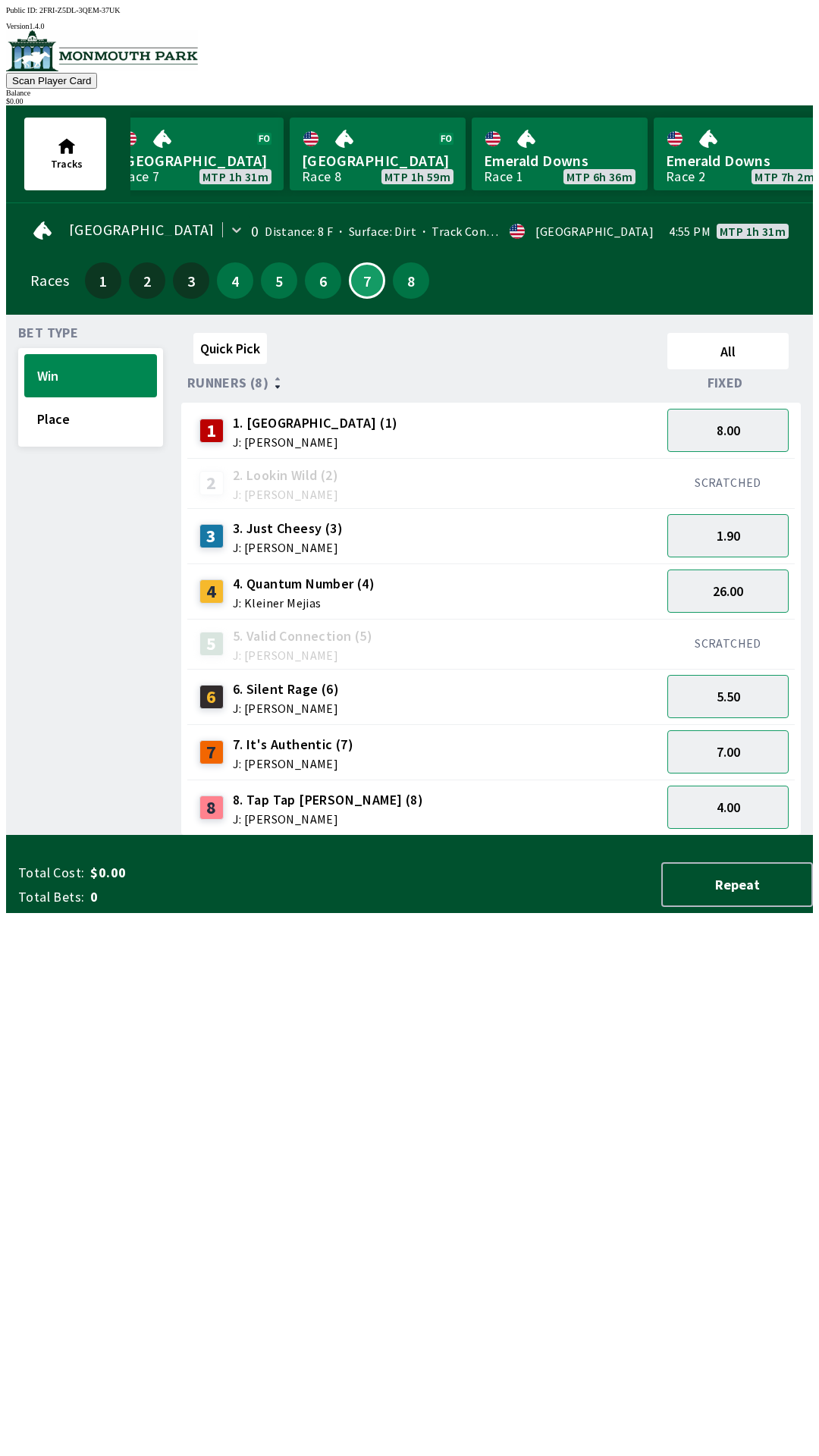
click at [544, 907] on div "Total Cost: $0.00 Total Bets: 0 Repeat" at bounding box center [416, 884] width 795 height 45
click at [272, 271] on button "5" at bounding box center [279, 281] width 37 height 37
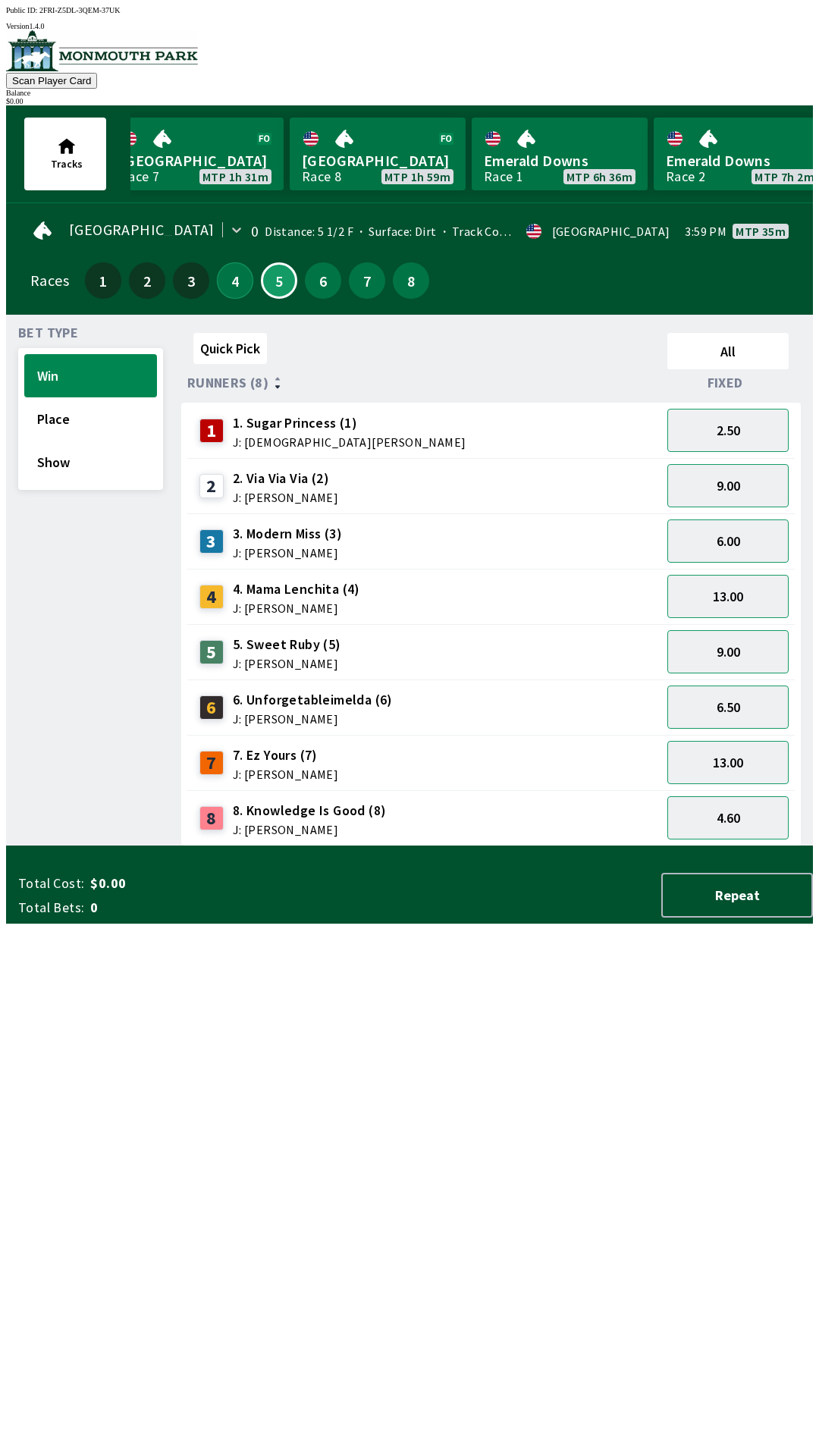
click at [230, 281] on button "4" at bounding box center [236, 281] width 37 height 37
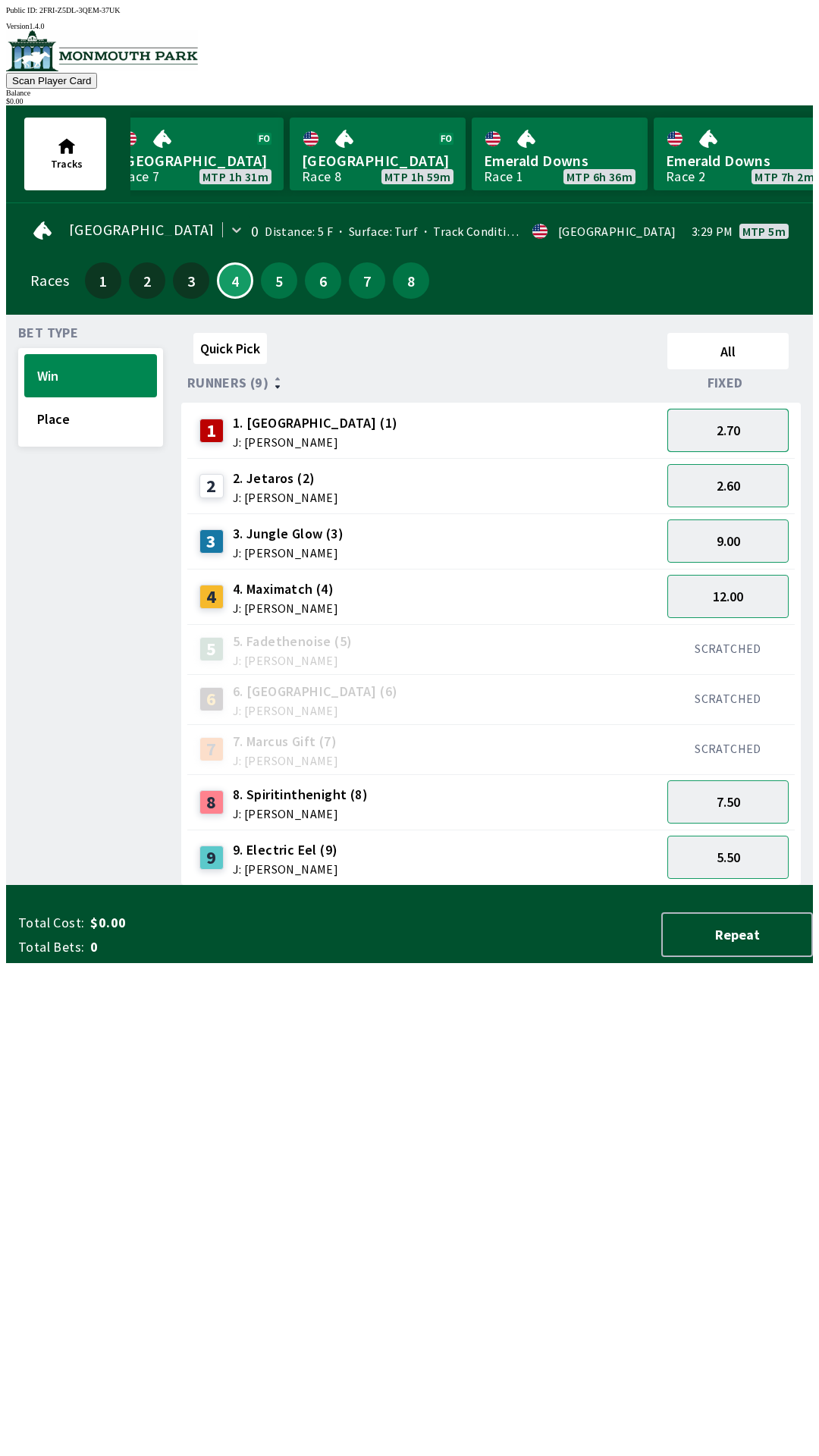
click at [735, 435] on button "2.70" at bounding box center [728, 430] width 122 height 43
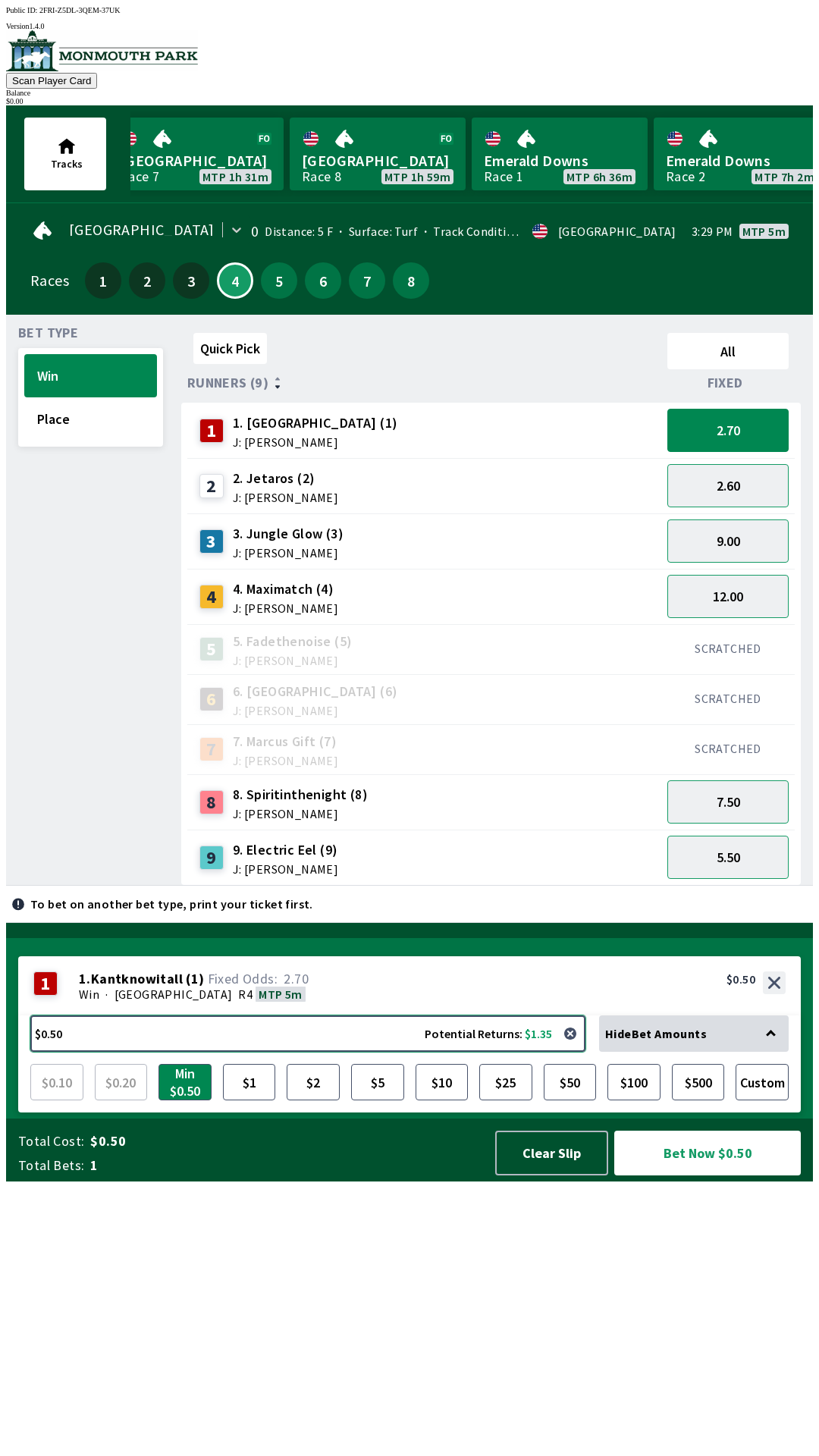
click at [460, 1052] on button "$0.50 Potential Returns: $1.35" at bounding box center [308, 1034] width 555 height 37
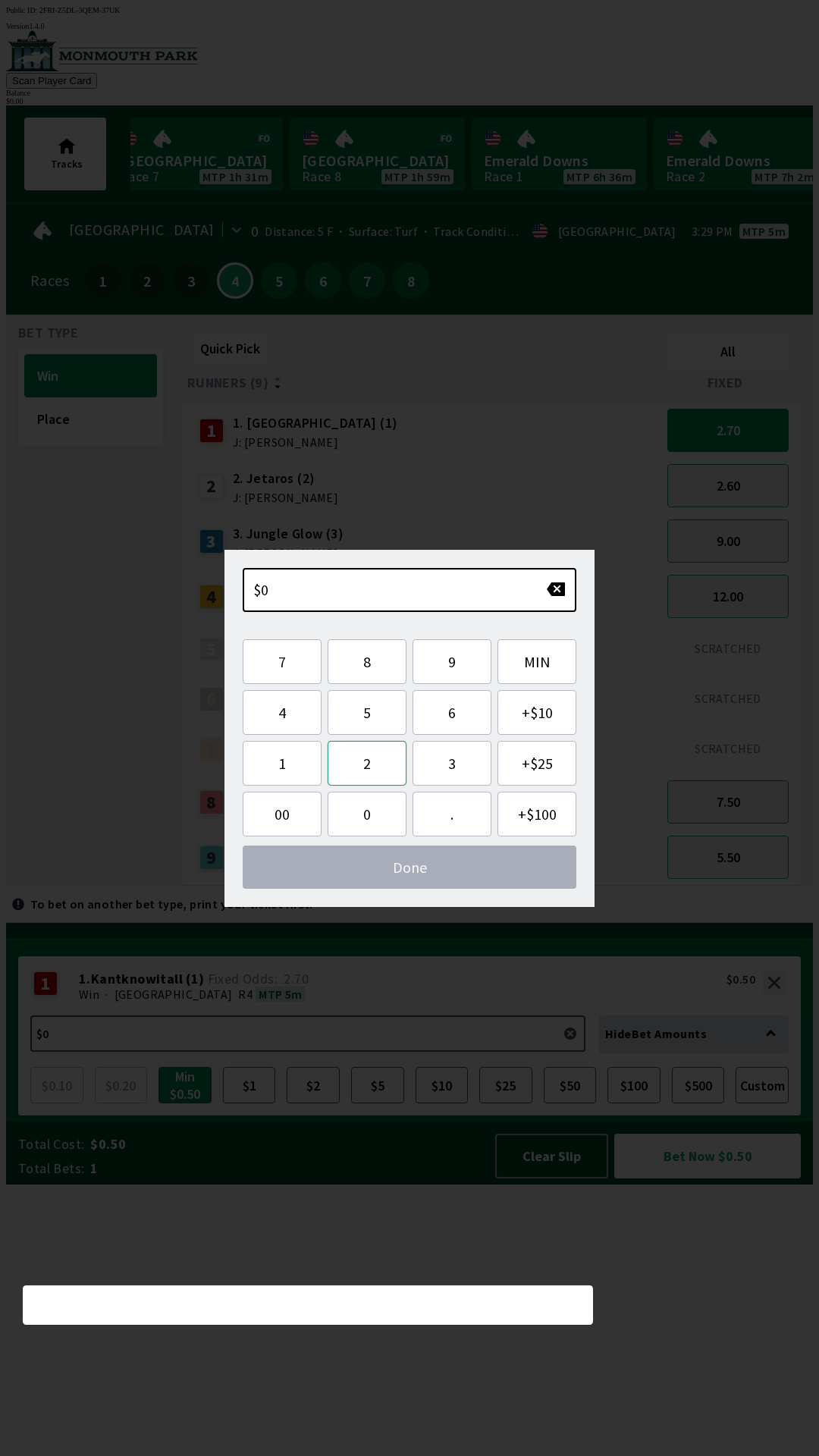
click at [384, 754] on button "2" at bounding box center [367, 763] width 79 height 45
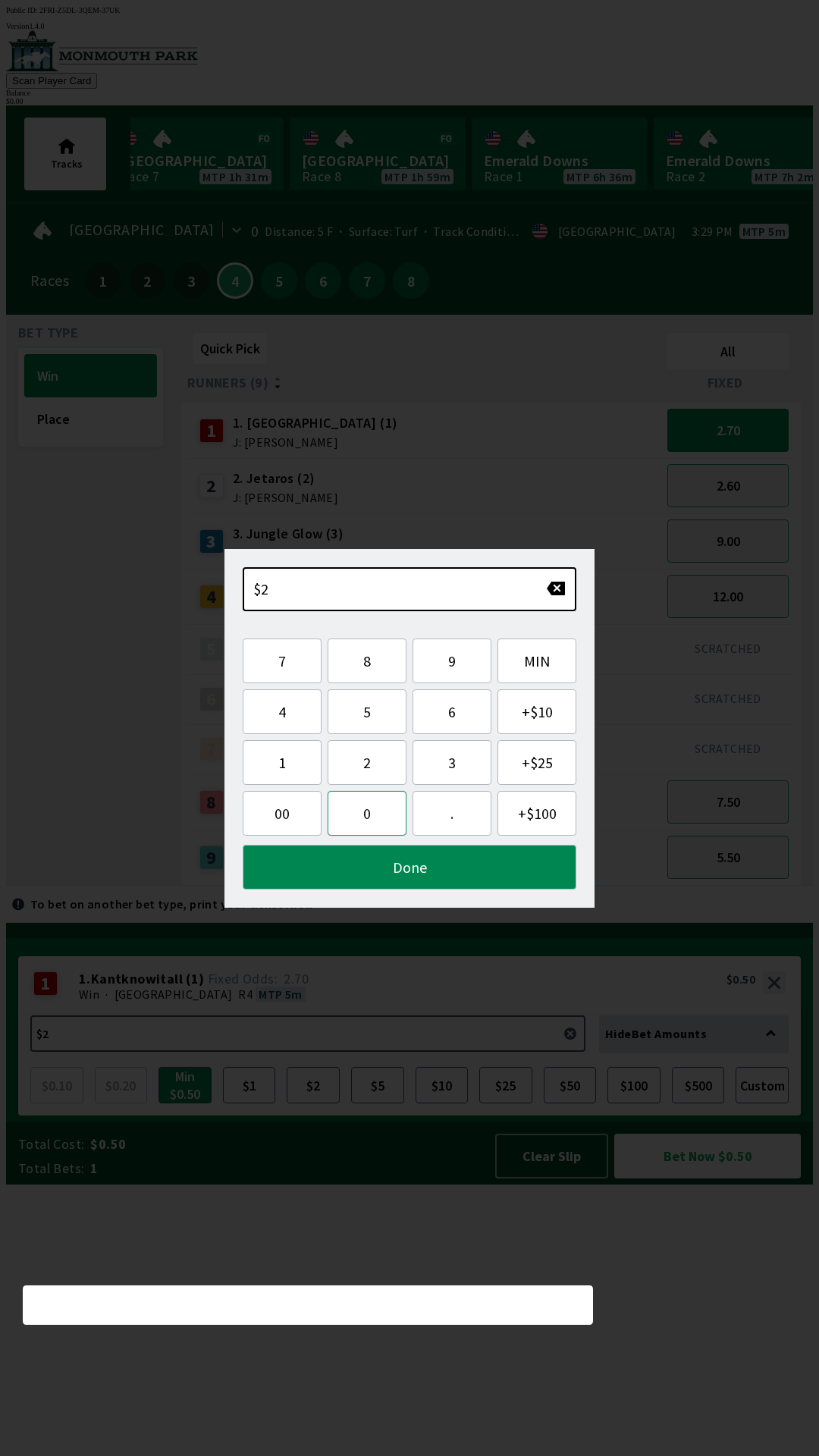
click at [367, 800] on button "0" at bounding box center [367, 812] width 79 height 45
click at [386, 869] on button "Done" at bounding box center [409, 867] width 334 height 45
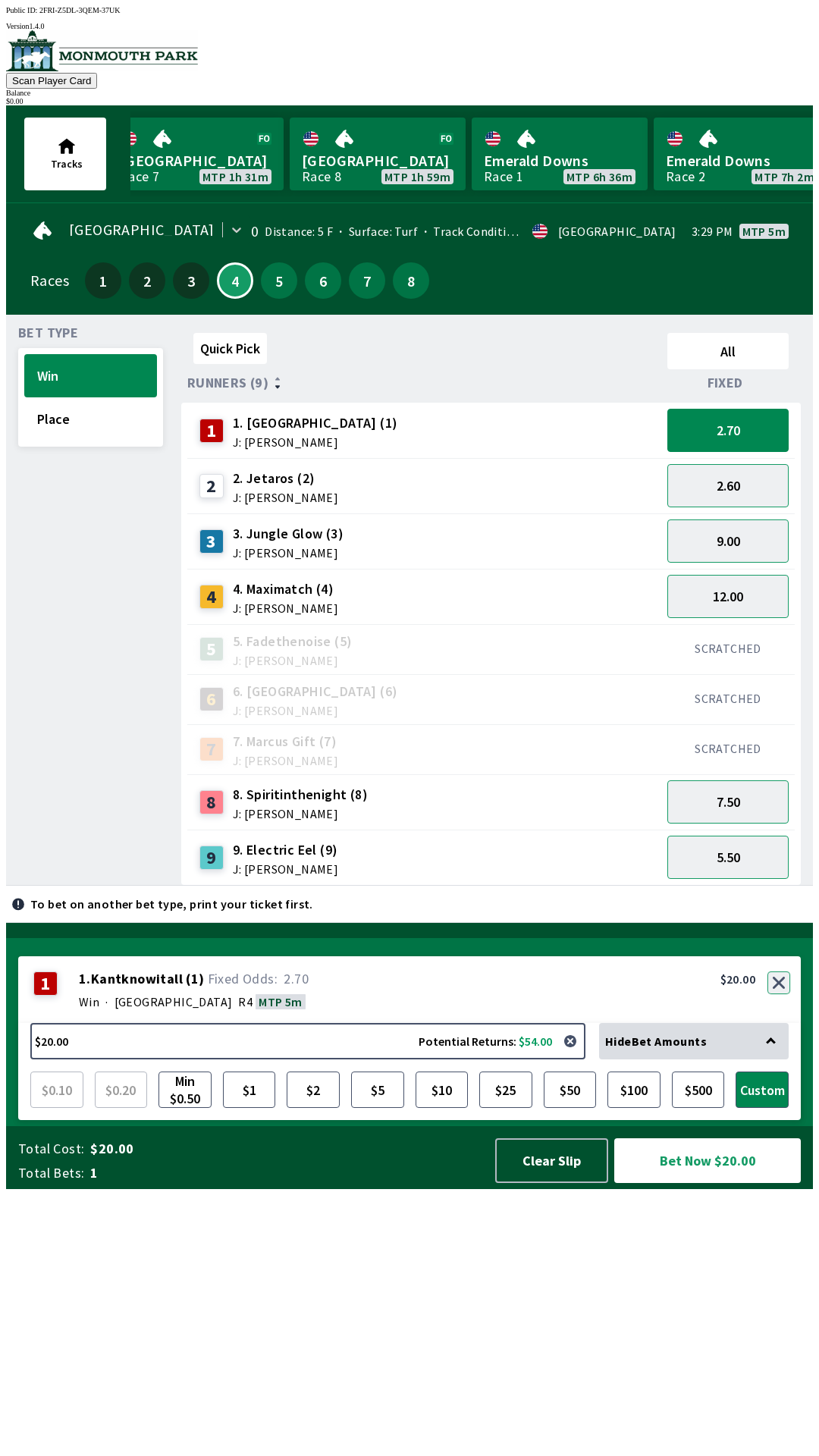
click at [781, 994] on button "button" at bounding box center [780, 982] width 23 height 23
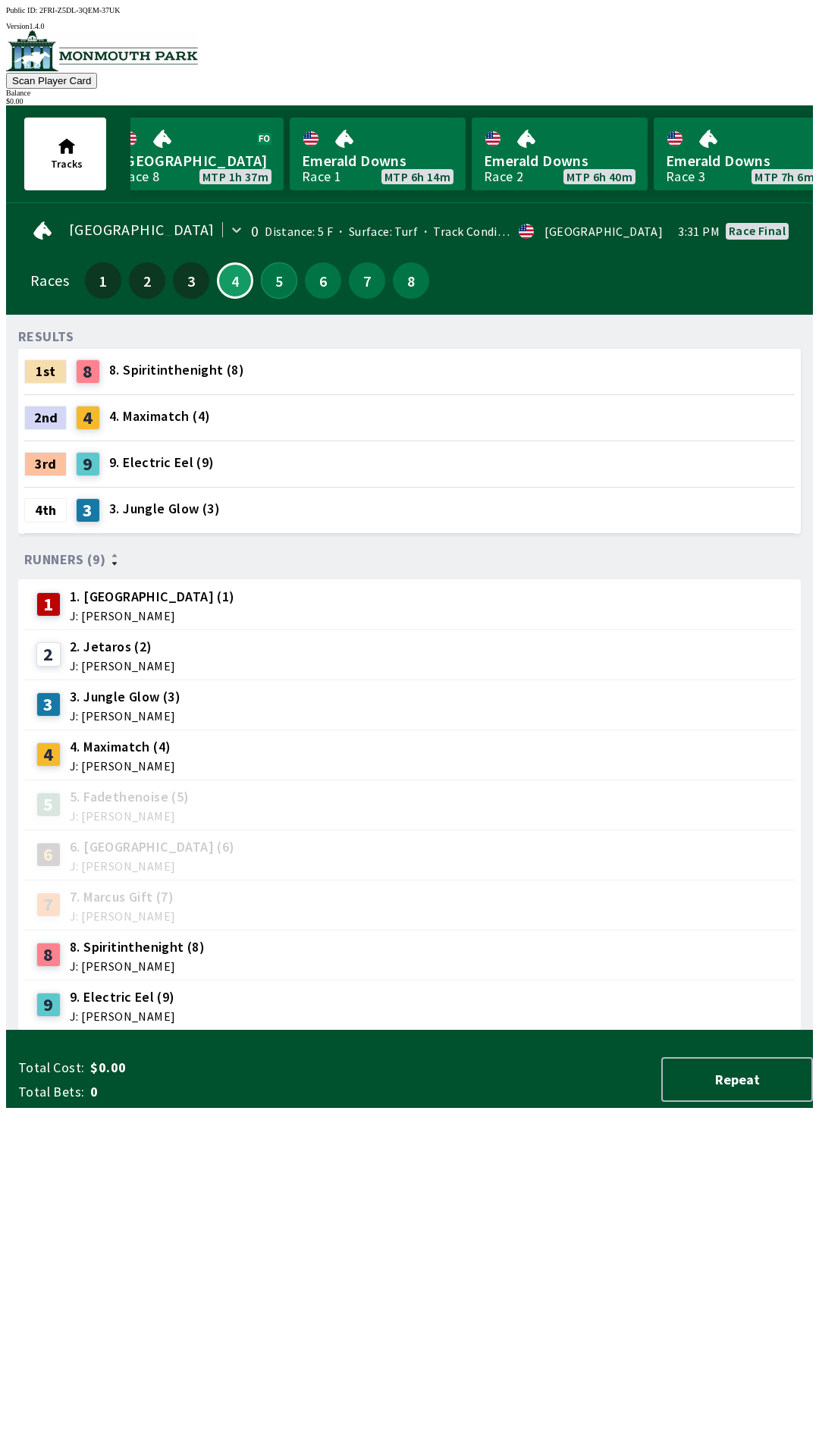
click at [280, 285] on button "5" at bounding box center [279, 281] width 37 height 37
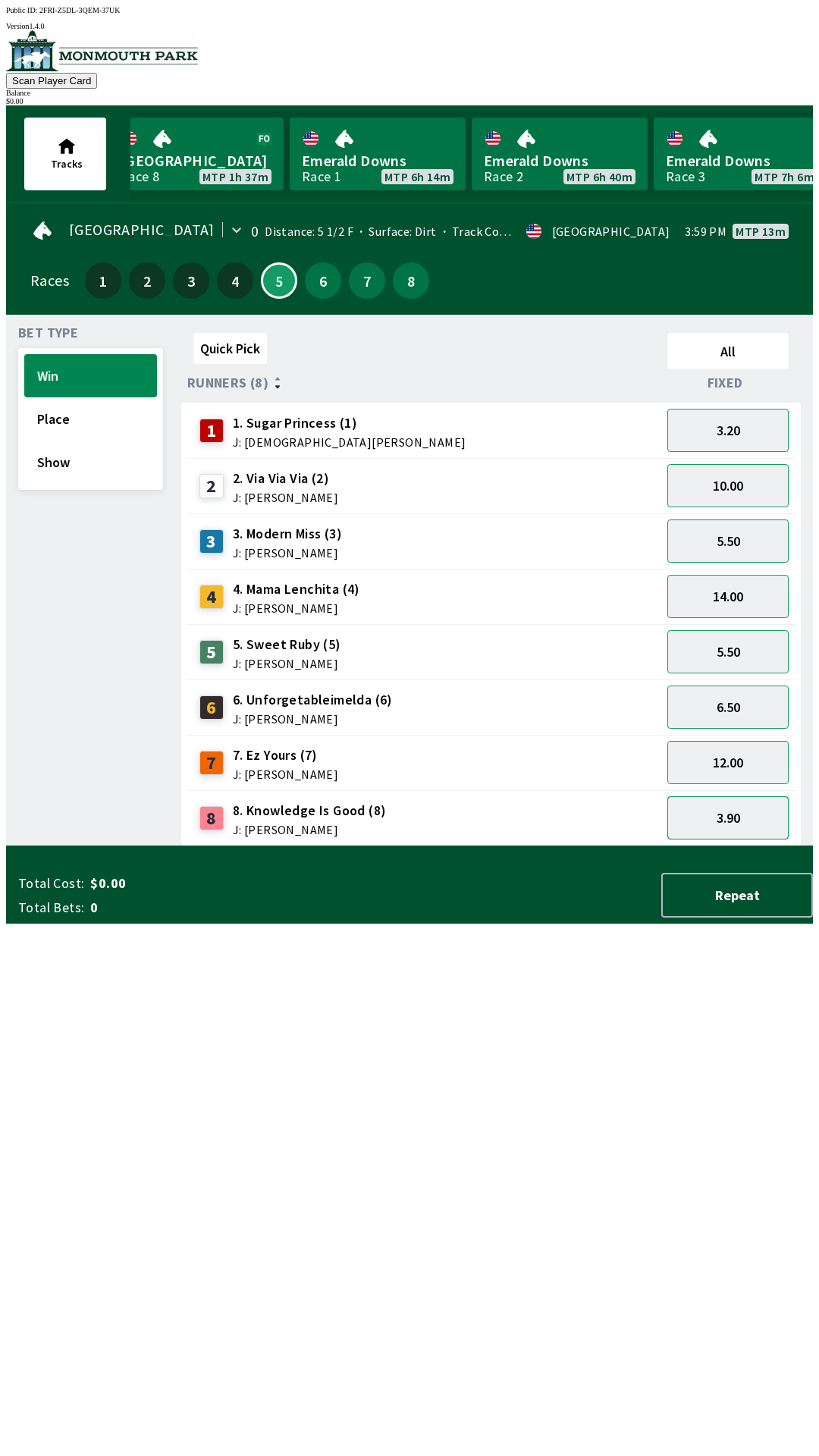
click at [757, 800] on button "3.90" at bounding box center [728, 817] width 122 height 43
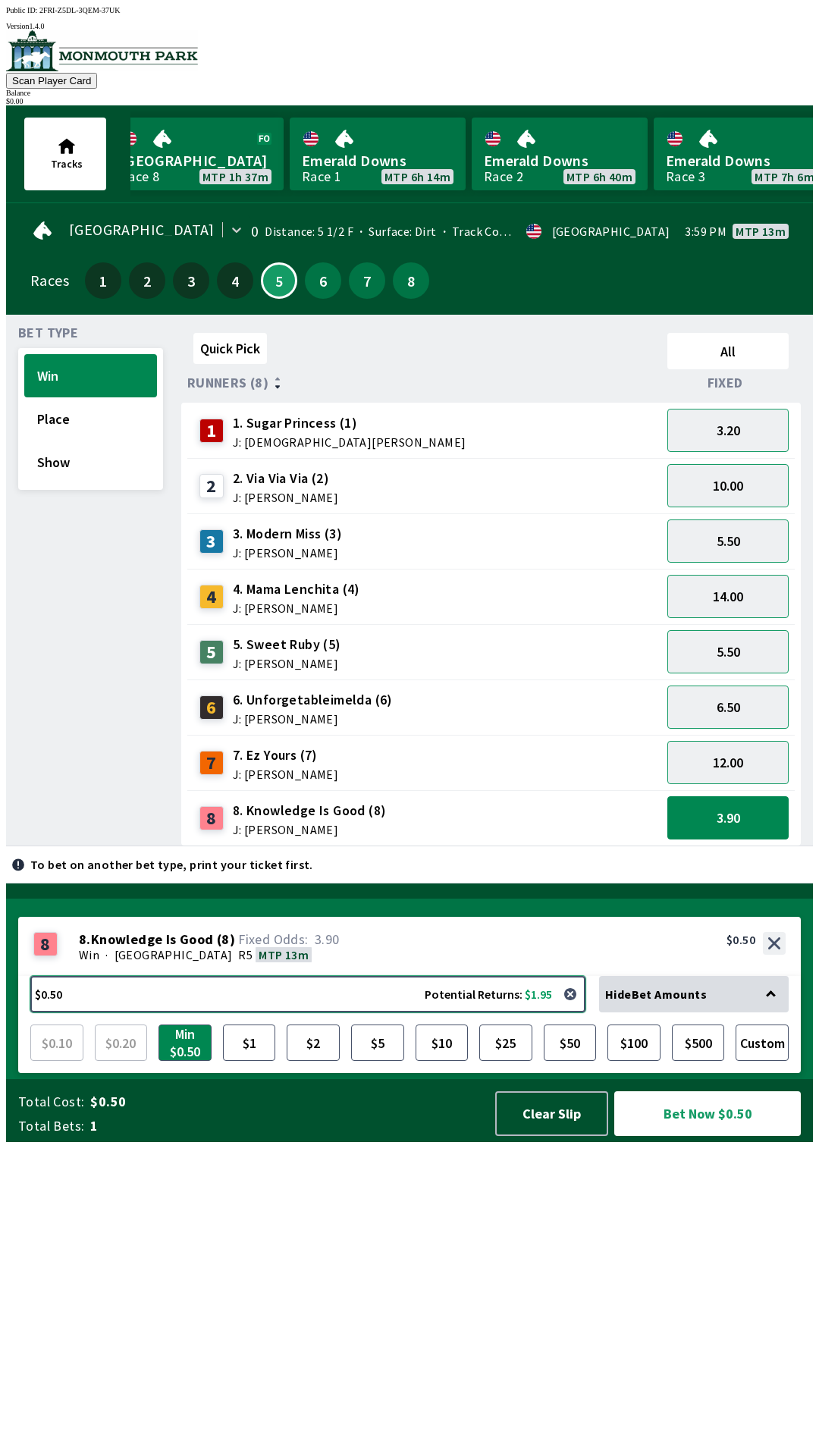
click at [470, 1012] on button "$0.50 Potential Returns: $1.95" at bounding box center [308, 995] width 555 height 37
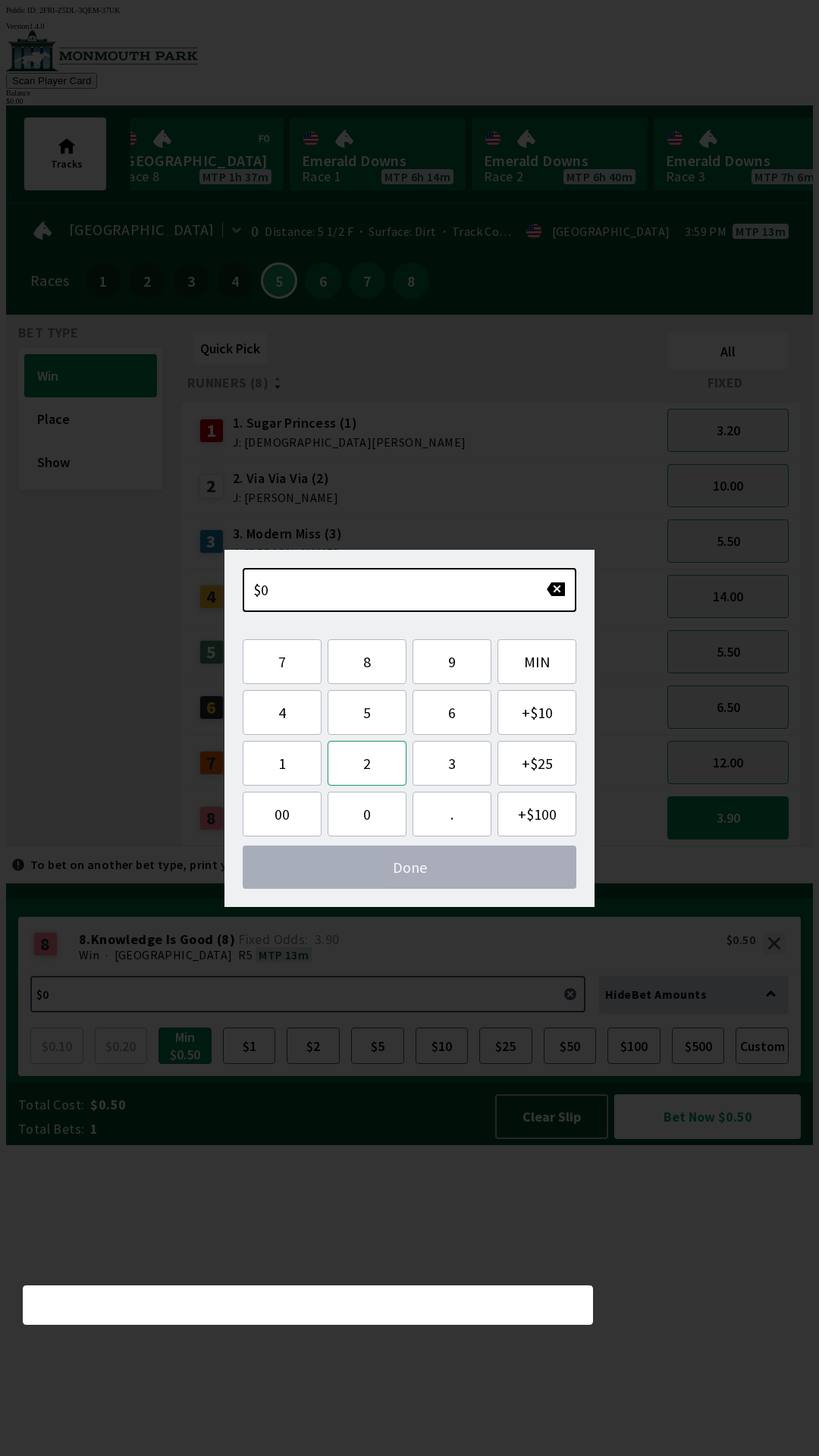
click at [371, 769] on button "2" at bounding box center [367, 763] width 79 height 45
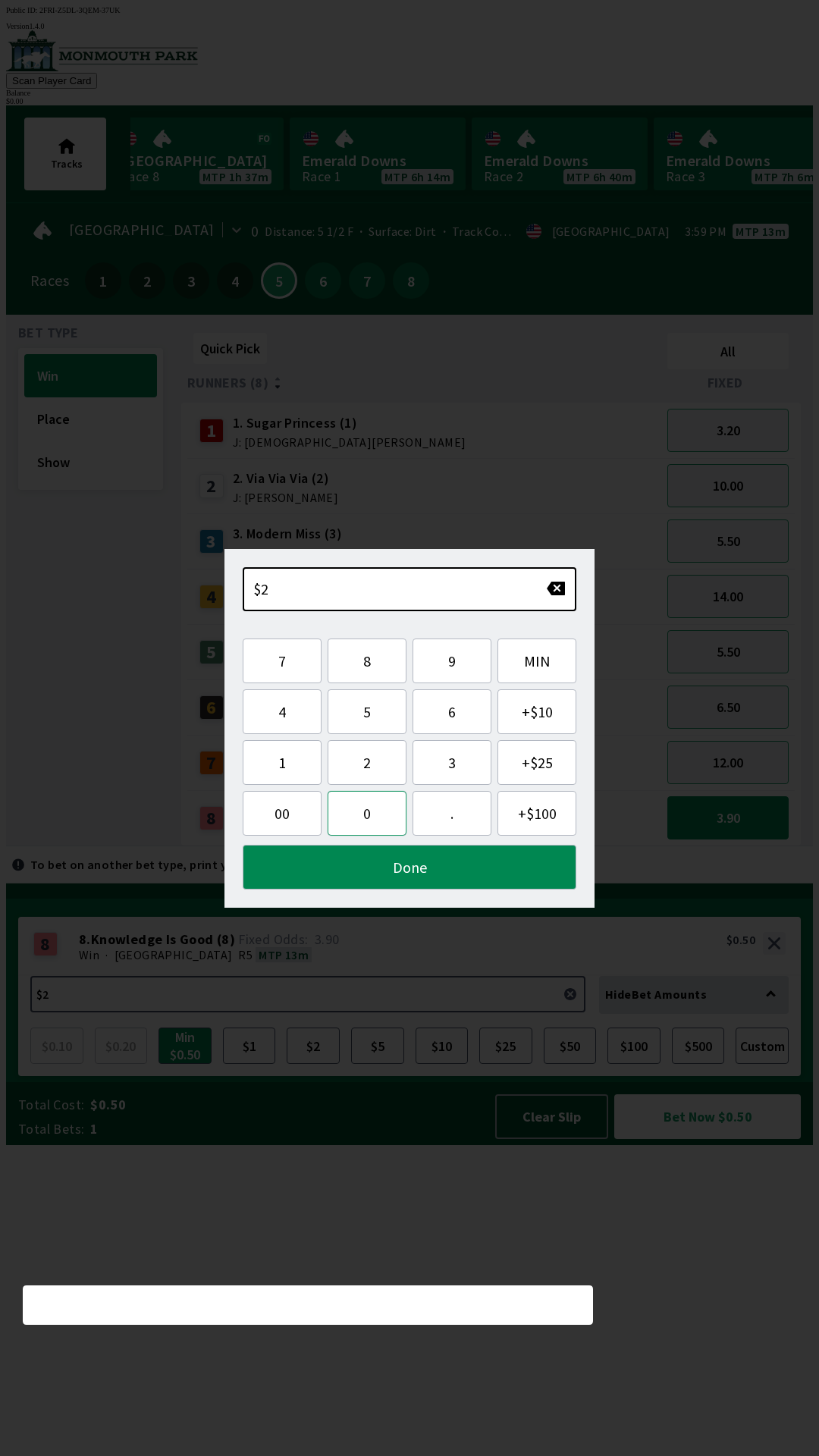
click at [371, 814] on button "0" at bounding box center [367, 812] width 79 height 45
click at [398, 862] on button "Done" at bounding box center [409, 867] width 334 height 45
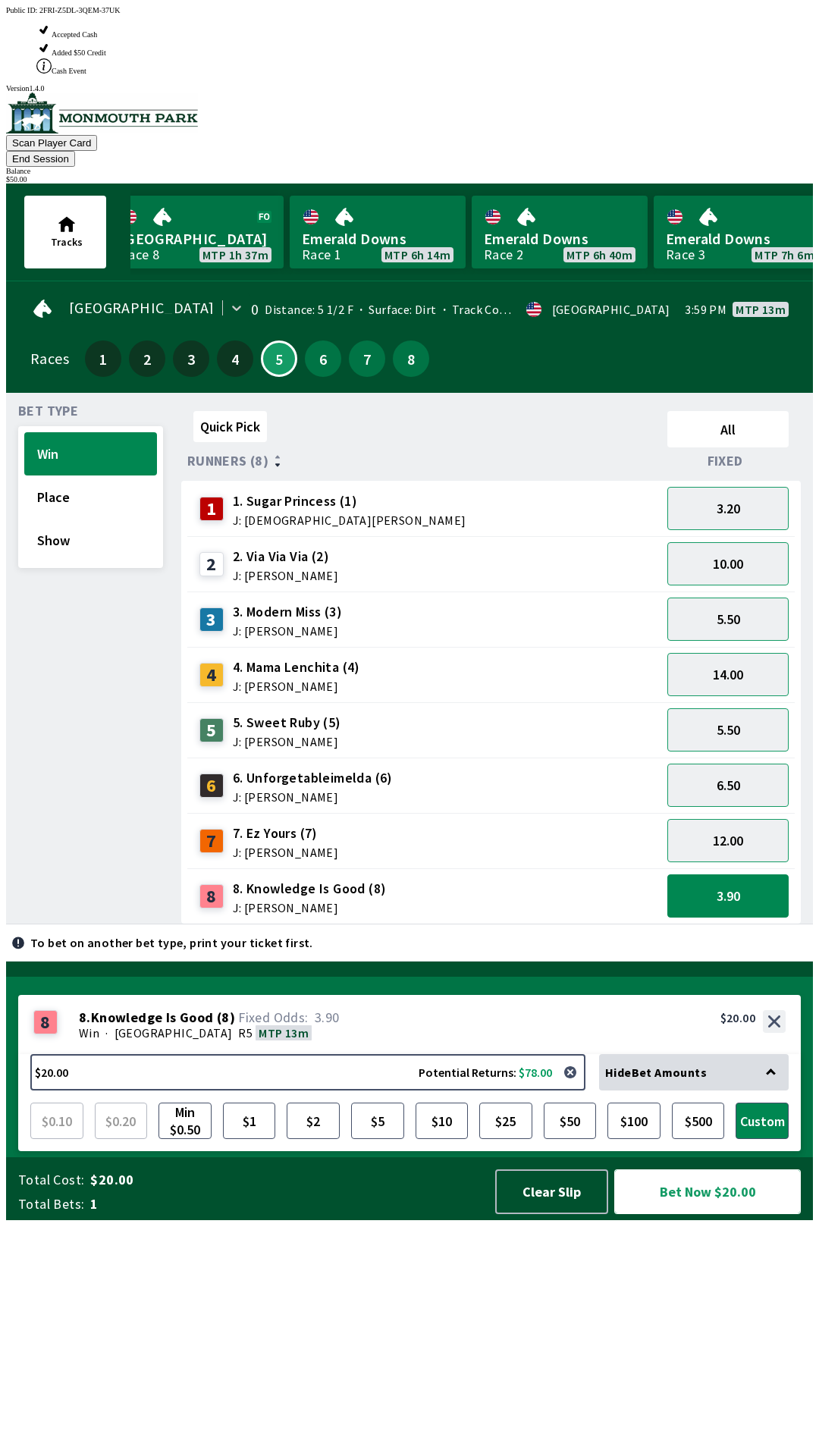
click at [713, 1214] on button "Bet Now $20.00" at bounding box center [708, 1192] width 187 height 45
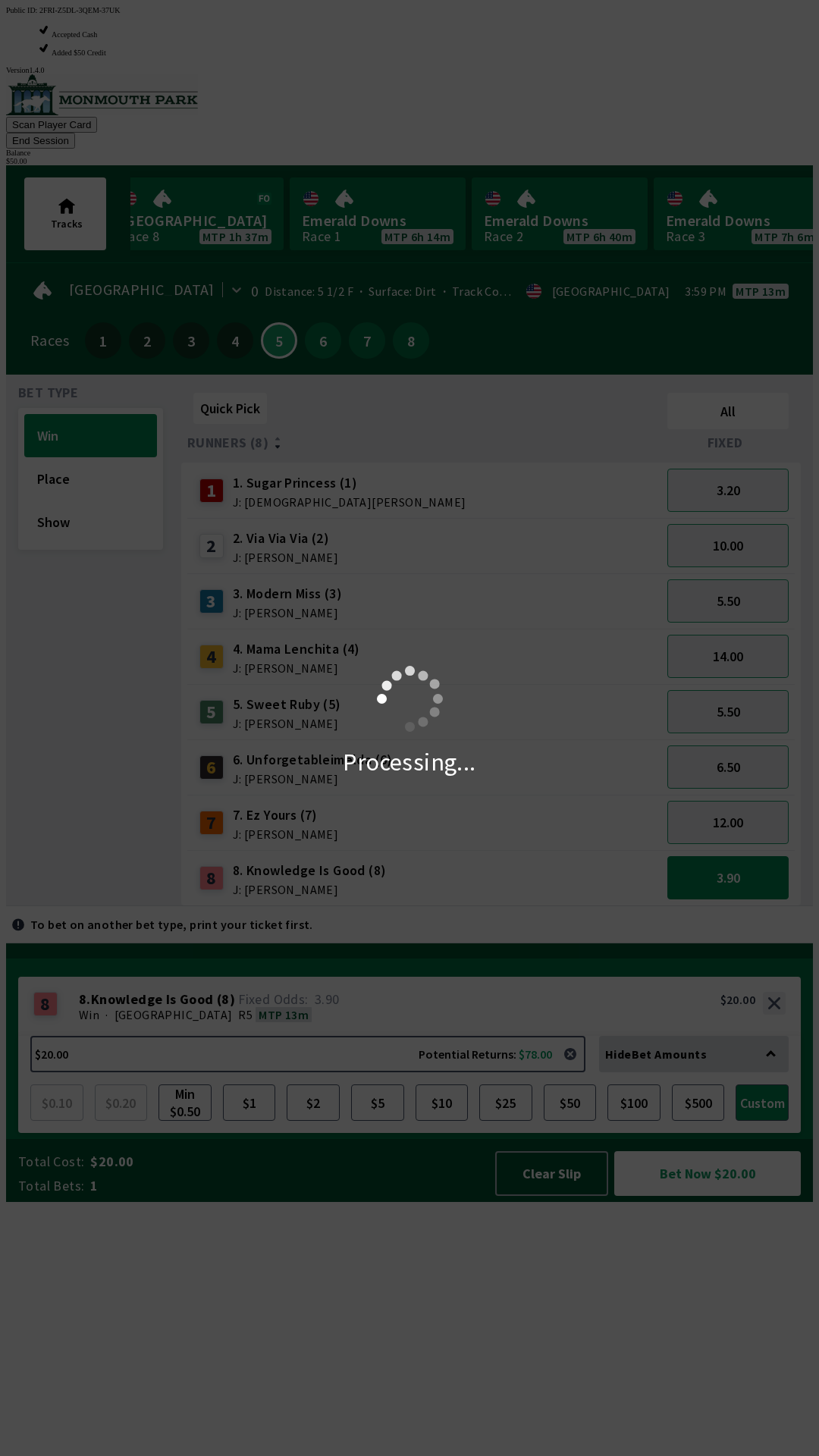
click at [716, 1420] on div "Processing..." at bounding box center [409, 728] width 819 height 1456
click at [711, 1426] on div "Processing..." at bounding box center [409, 728] width 819 height 1456
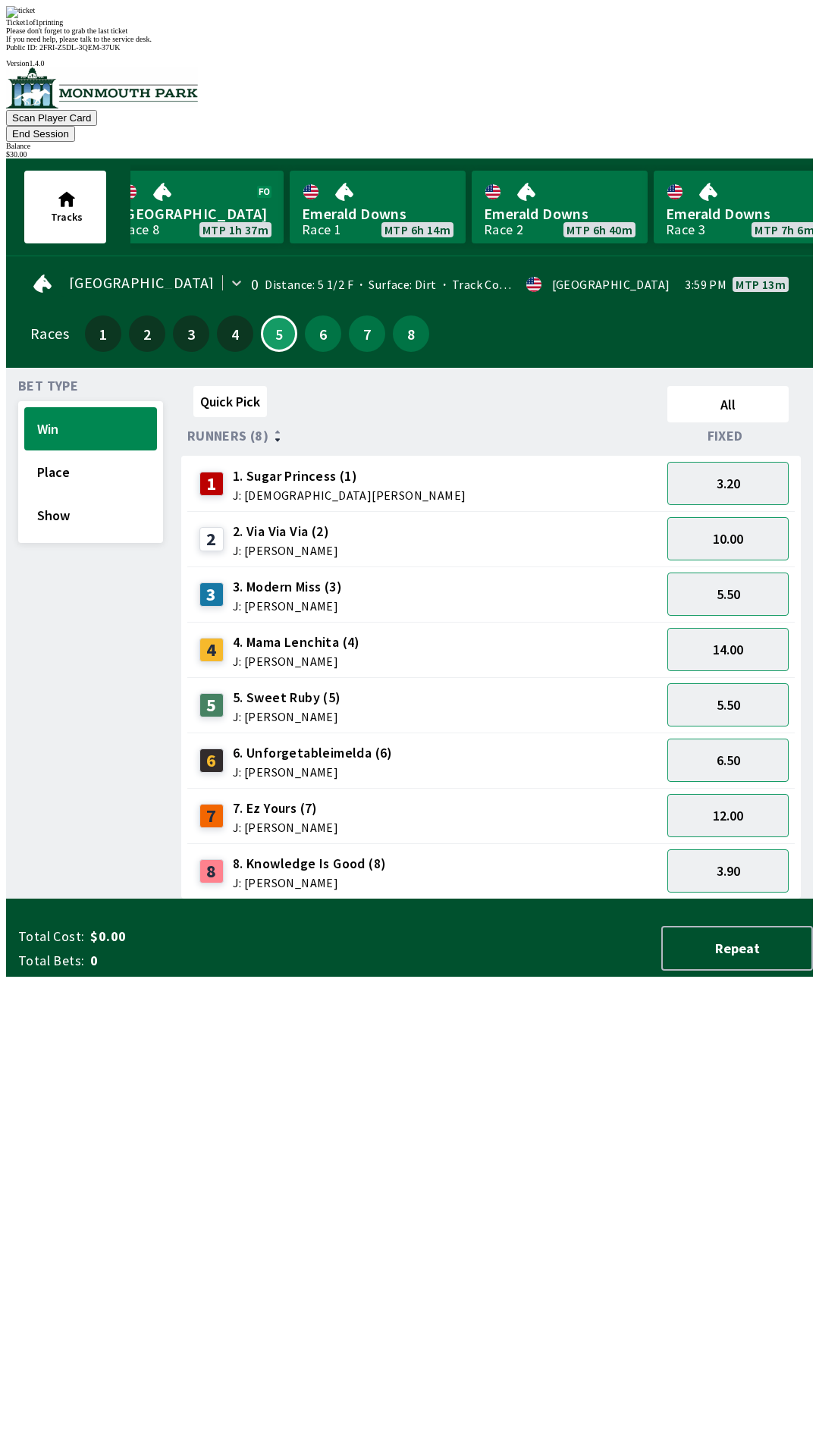
click at [671, 899] on div "Quick Pick All Runners (8) Fixed 1 1. Sugar Princess (1) J: [DEMOGRAPHIC_DATA][…" at bounding box center [497, 639] width 632 height 519
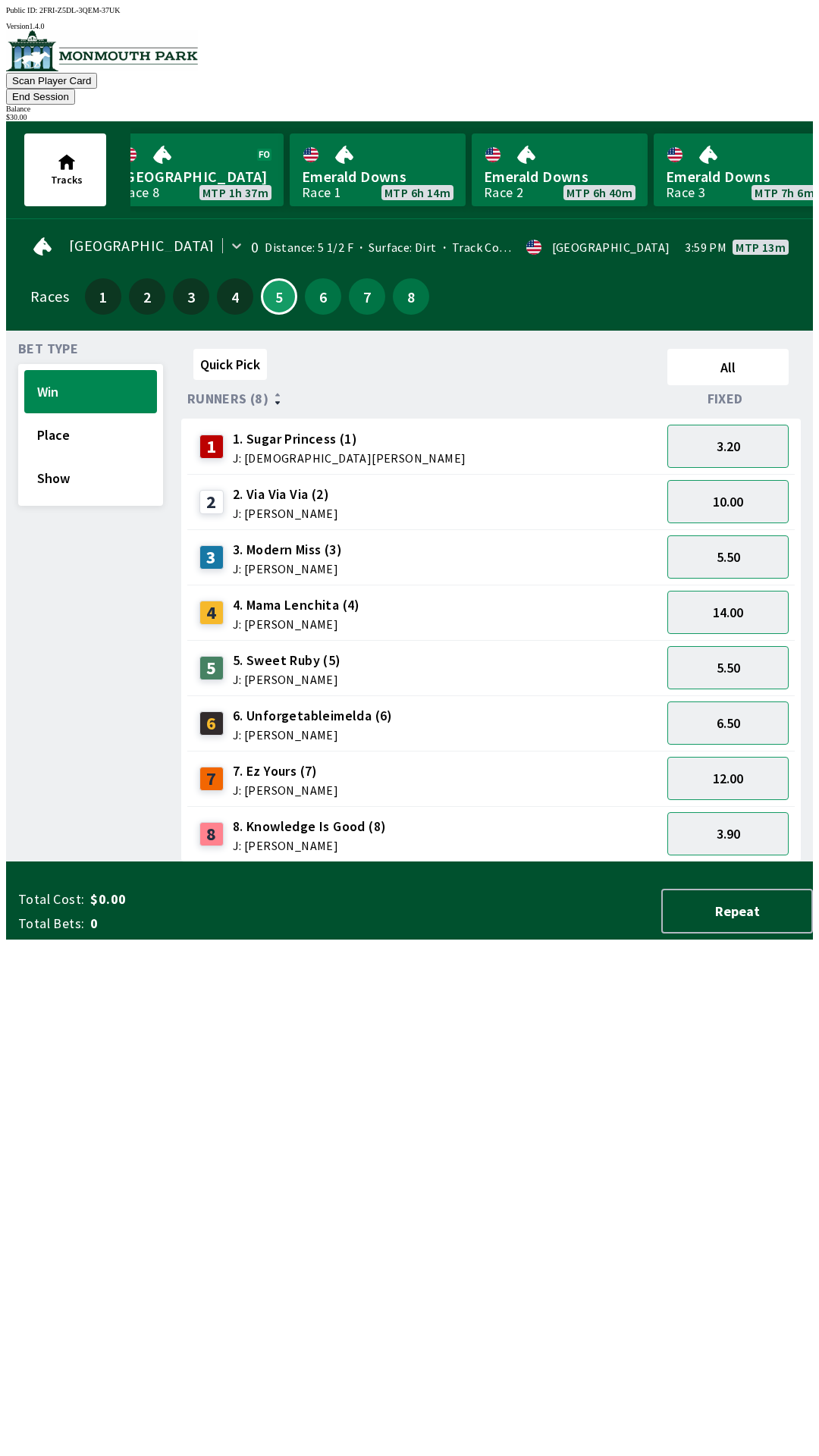
click at [75, 88] on button "End Session" at bounding box center [40, 96] width 69 height 16
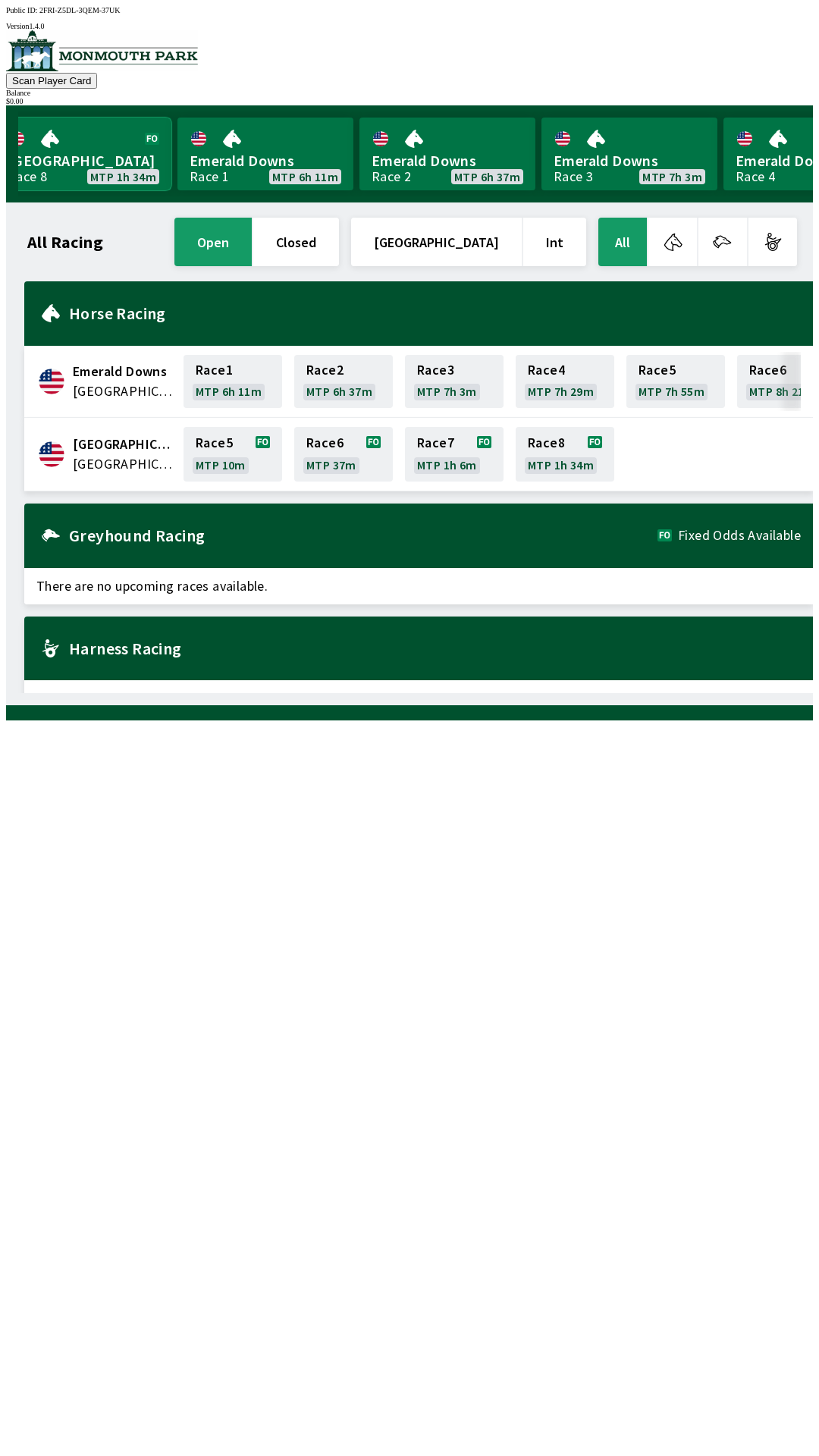
click at [119, 124] on link "[GEOGRAPHIC_DATA] Race 8 MTP 1h 34m" at bounding box center [83, 153] width 176 height 73
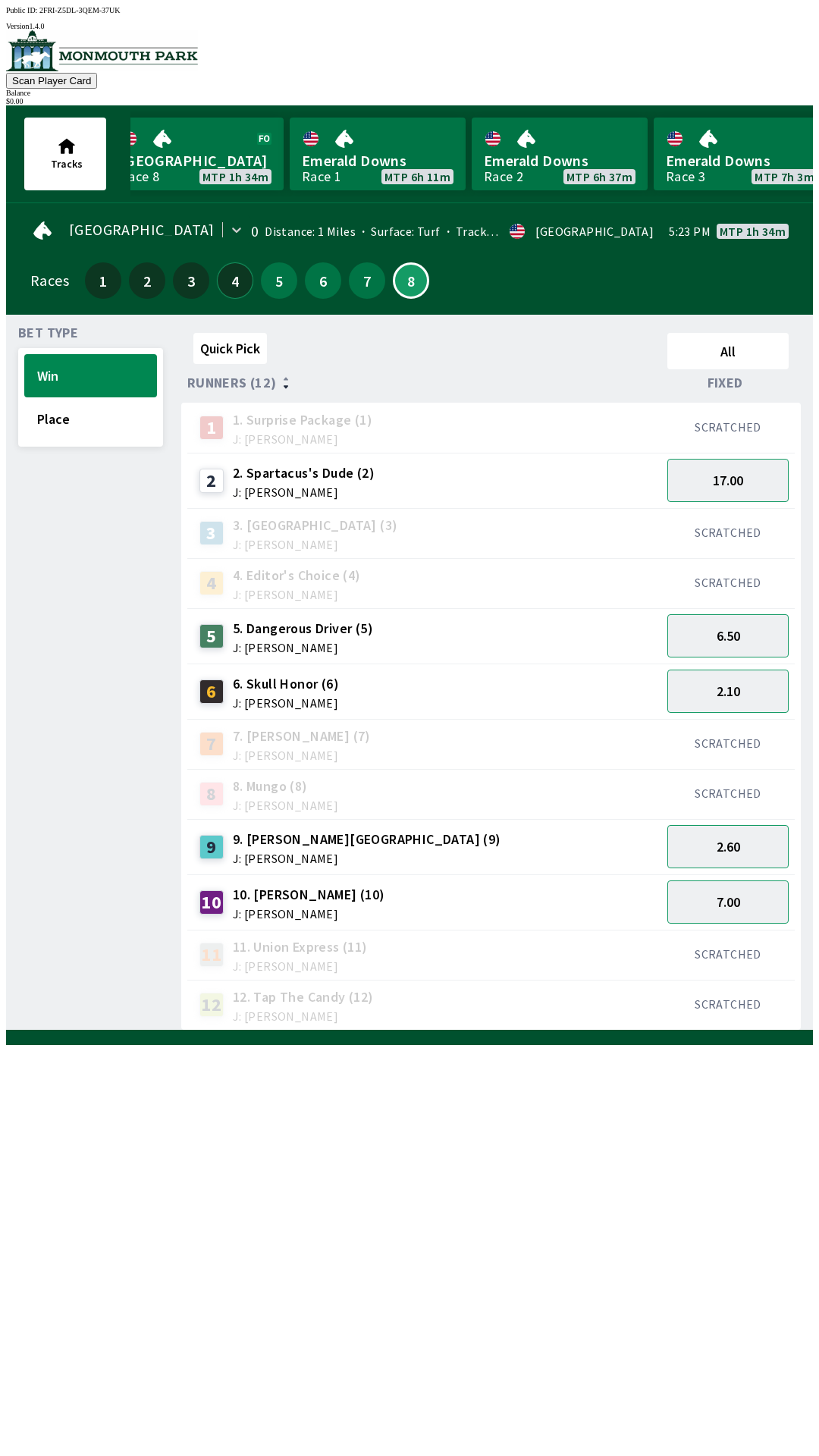
click at [226, 264] on button "4" at bounding box center [236, 281] width 37 height 37
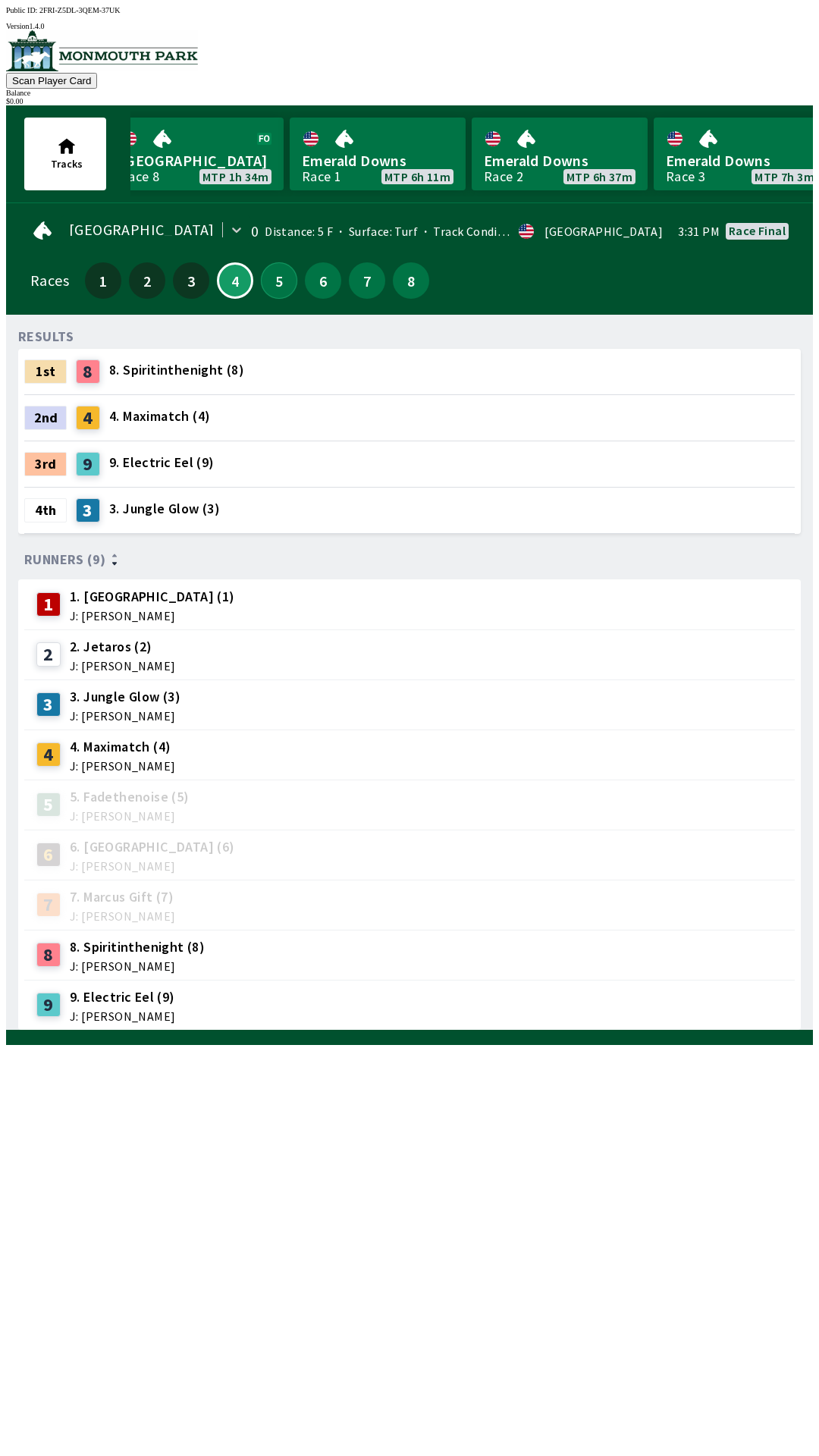
click at [268, 267] on button "5" at bounding box center [279, 281] width 37 height 37
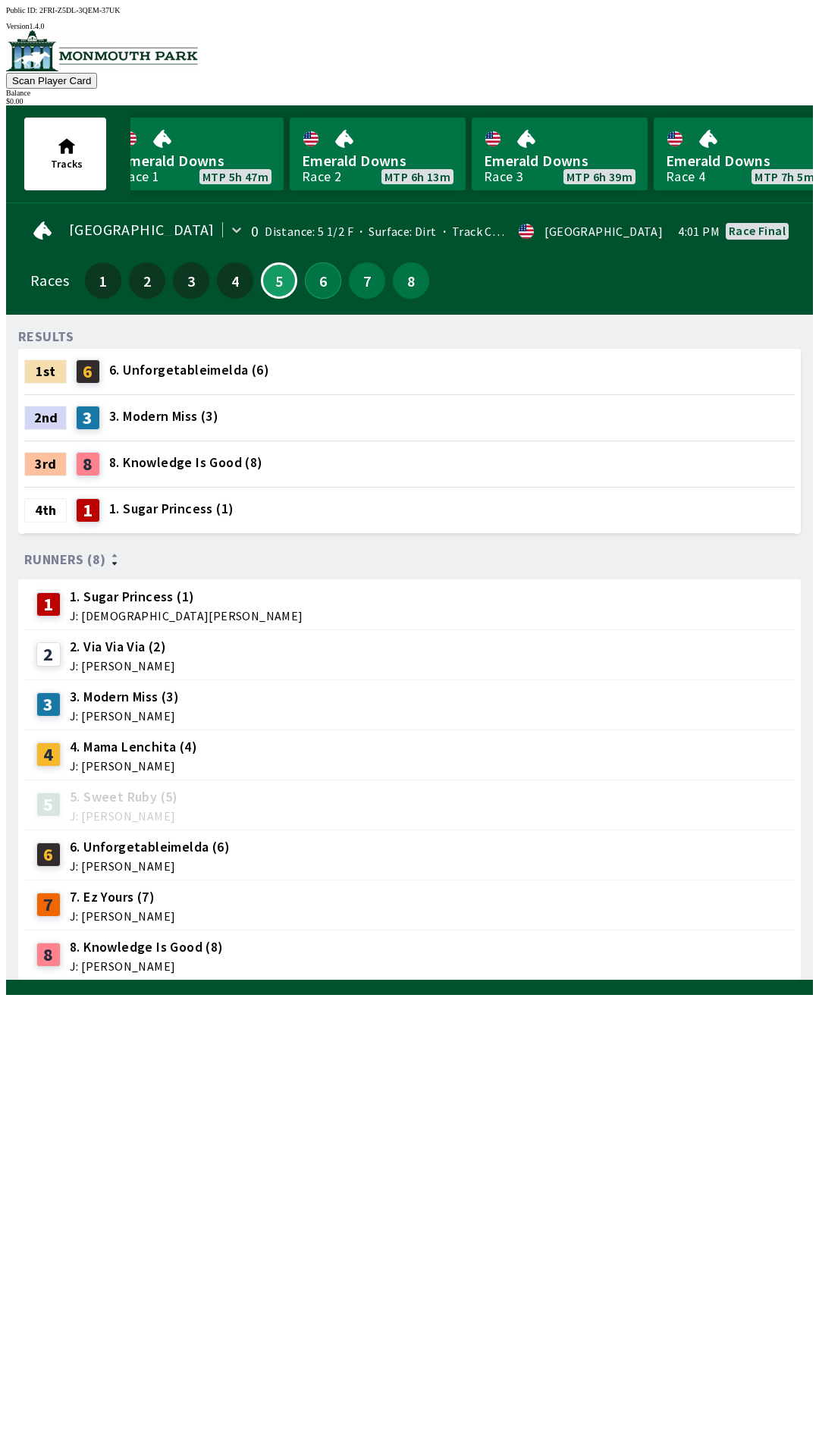
click at [307, 265] on button "6" at bounding box center [323, 281] width 37 height 37
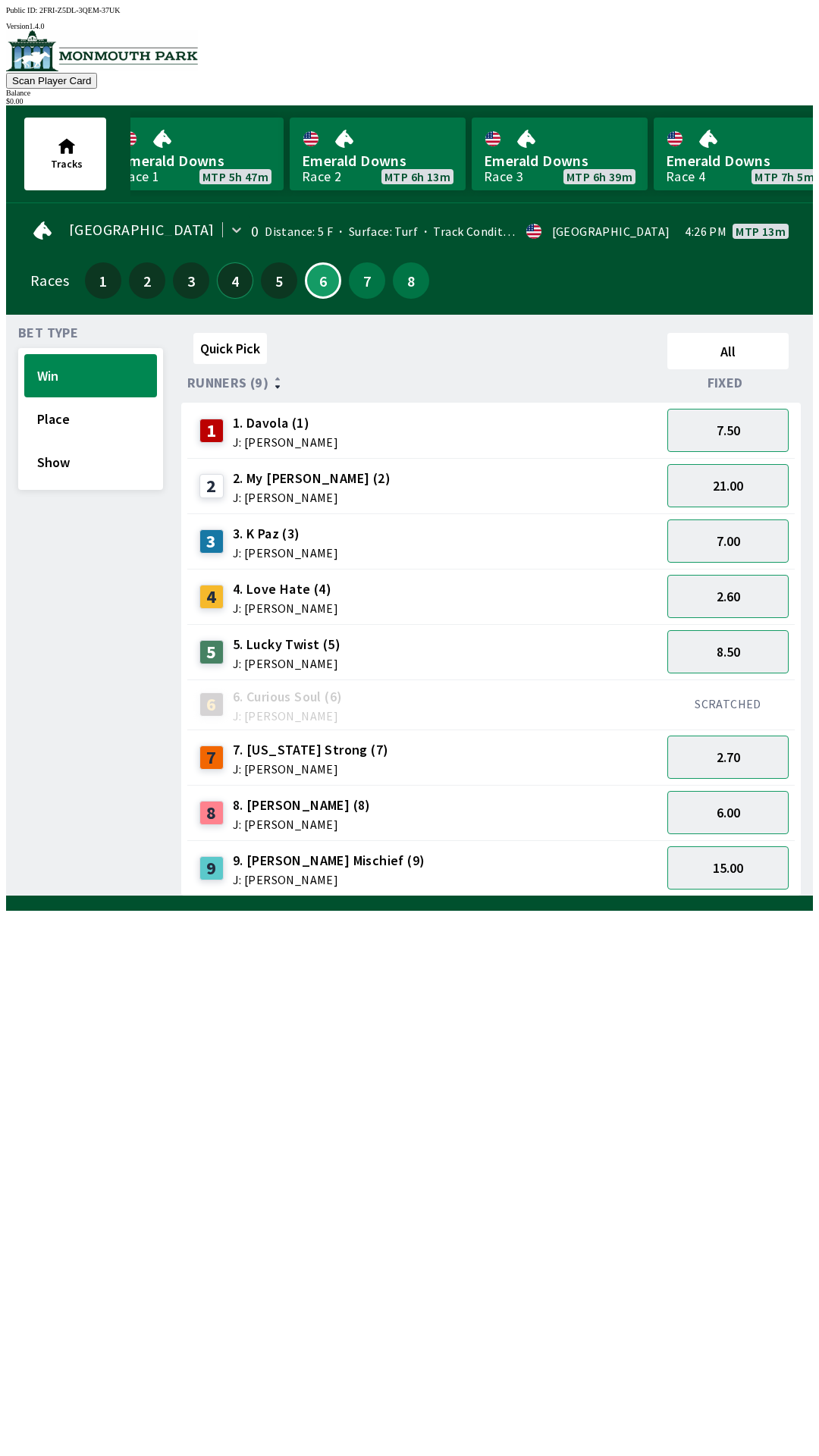
click at [225, 271] on button "4" at bounding box center [236, 281] width 37 height 37
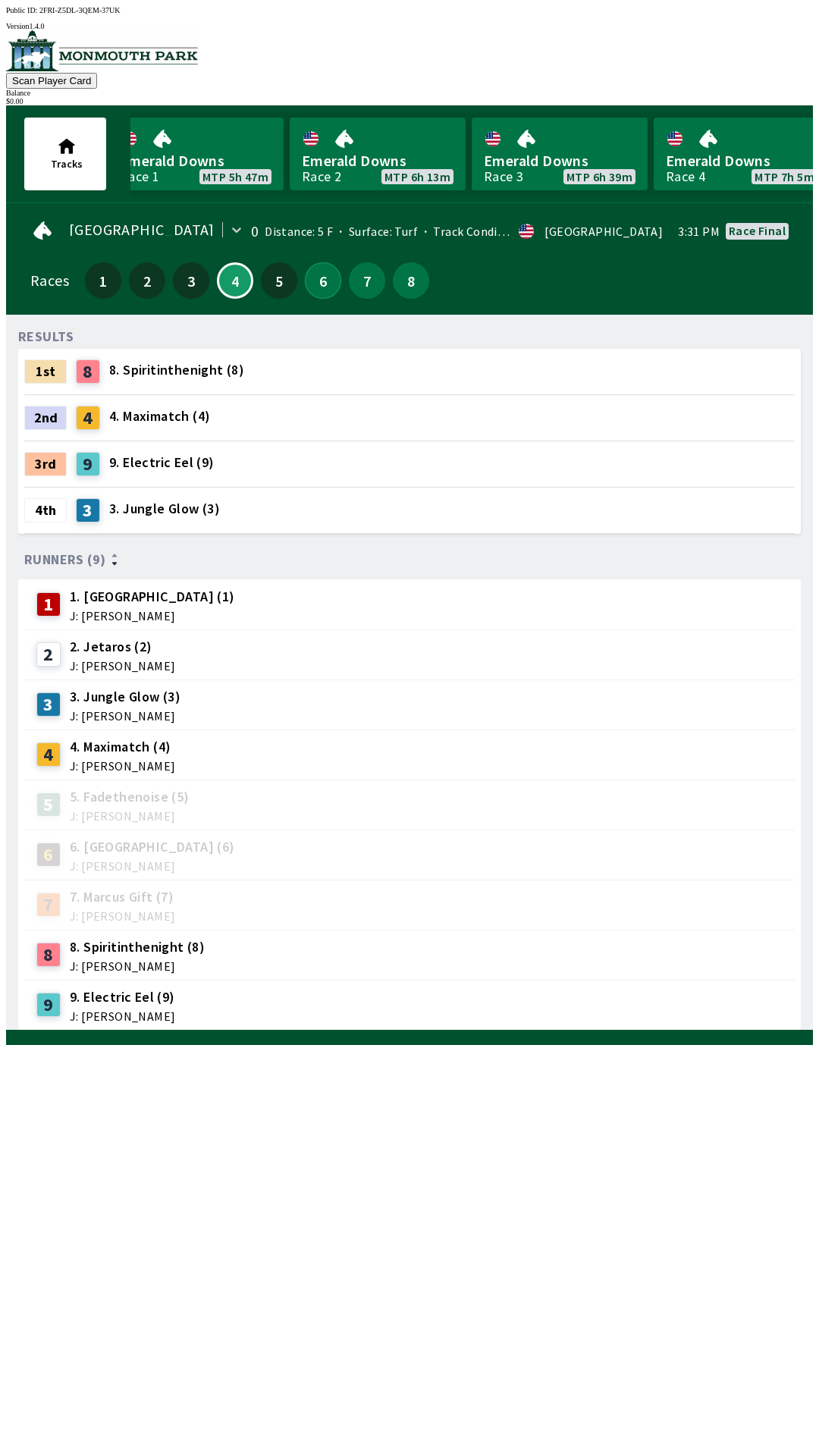
click at [320, 263] on button "6" at bounding box center [323, 281] width 37 height 37
